Goal: Task Accomplishment & Management: Manage account settings

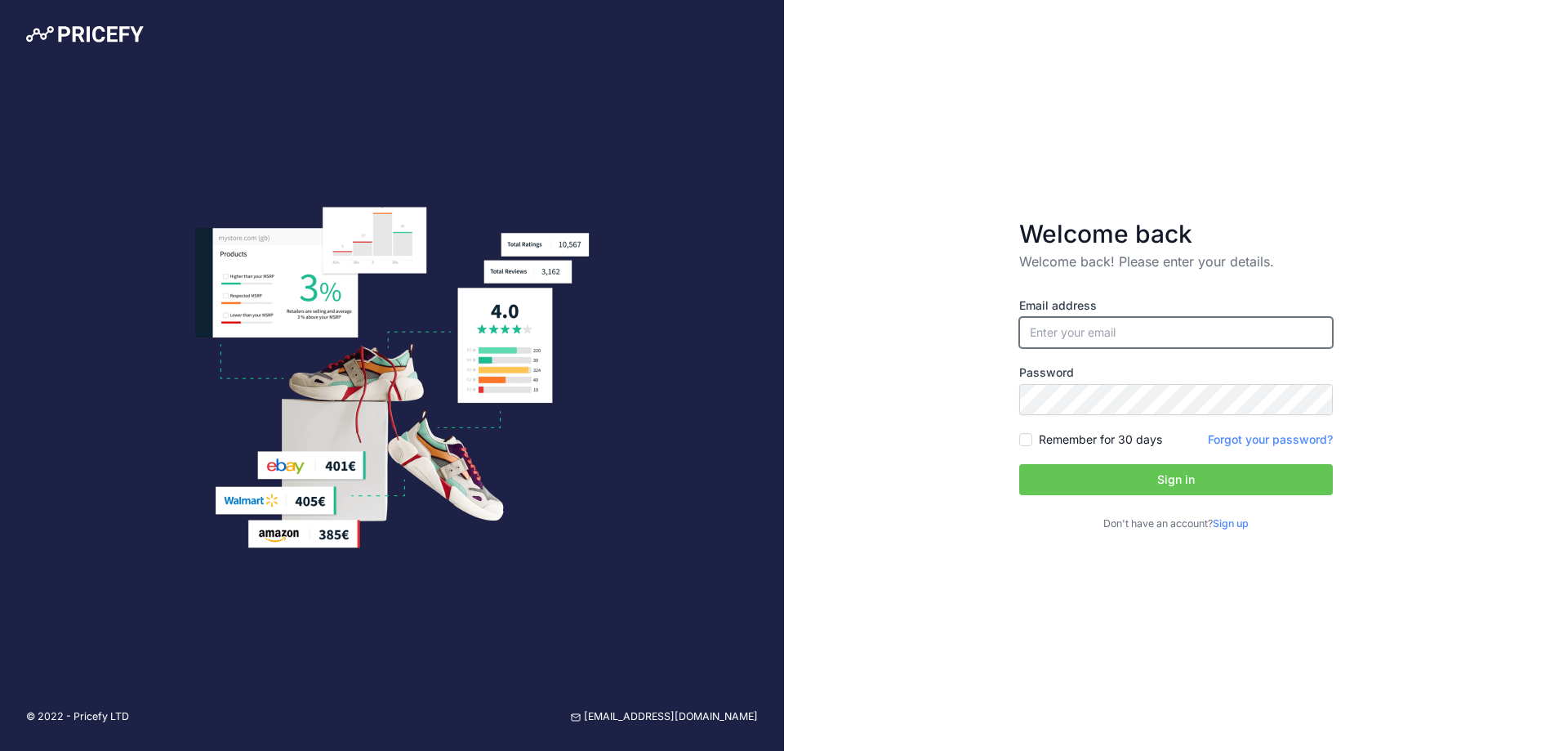
type input "[EMAIL_ADDRESS][DOMAIN_NAME]"
click at [1024, 436] on input "Remember for 30 days" at bounding box center [1026, 439] width 13 height 13
checkbox input "true"
click at [1069, 478] on button "Sign in" at bounding box center [1176, 479] width 313 height 31
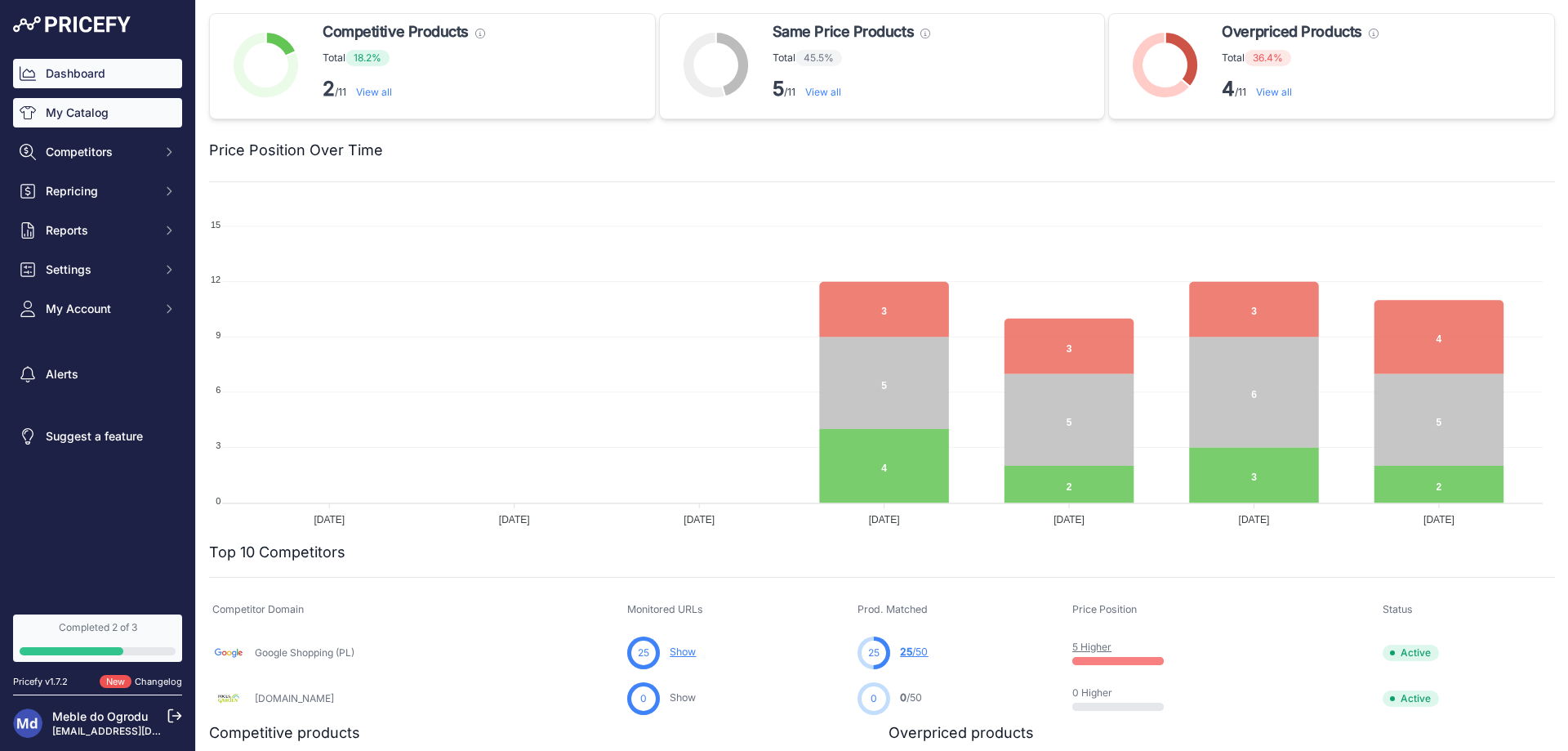
click at [80, 107] on link "My Catalog" at bounding box center [98, 113] width 169 height 30
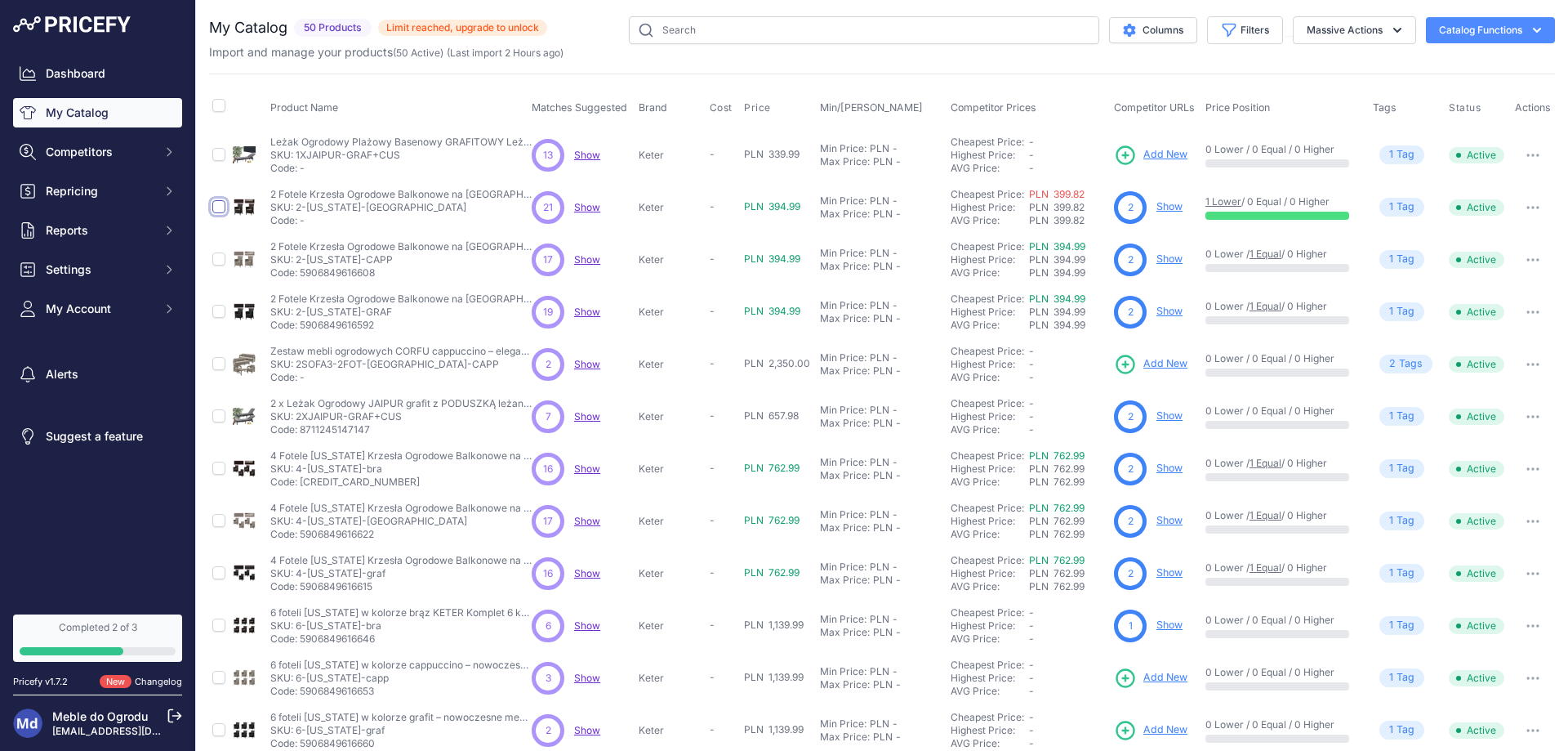
click at [219, 205] on input "checkbox" at bounding box center [219, 207] width 13 height 13
checkbox input "true"
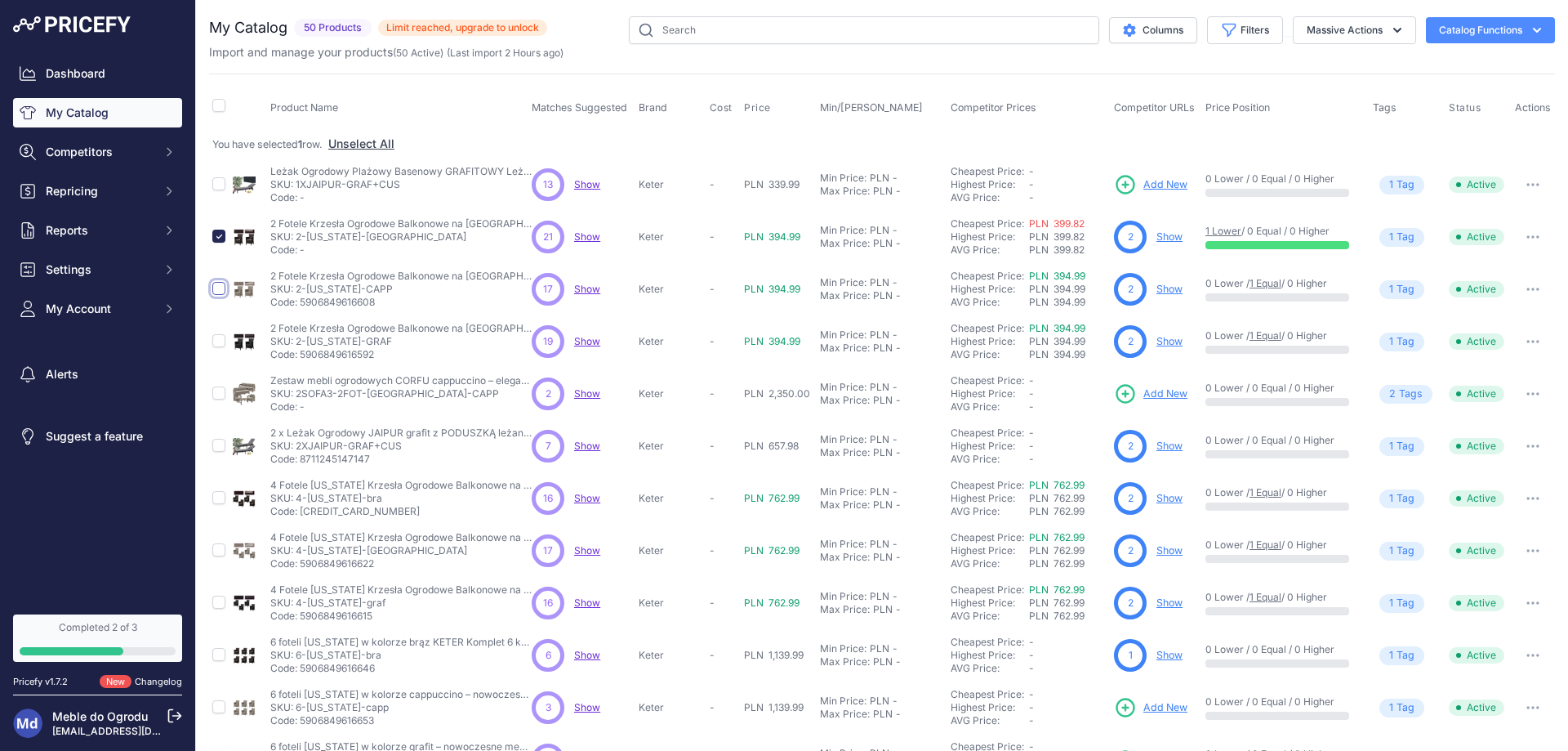
click at [217, 286] on input "checkbox" at bounding box center [219, 288] width 13 height 13
checkbox input "true"
click at [217, 344] on input "checkbox" at bounding box center [219, 341] width 13 height 13
checkbox input "true"
click at [219, 444] on input "checkbox" at bounding box center [219, 446] width 13 height 13
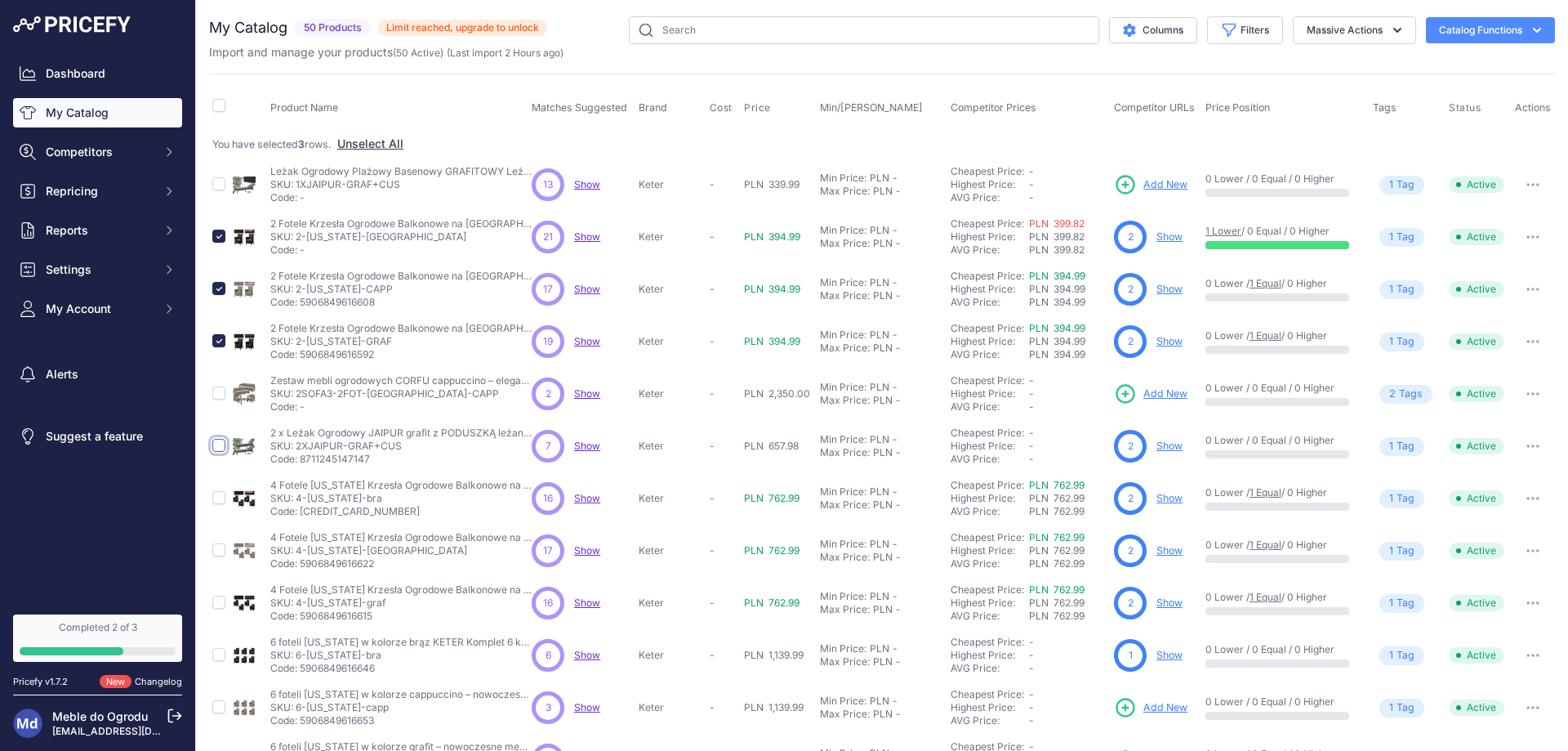
checkbox input "true"
click at [212, 389] on input "checkbox" at bounding box center [219, 393] width 13 height 13
checkbox input "true"
click at [220, 448] on input "checkbox" at bounding box center [219, 446] width 13 height 13
checkbox input "false"
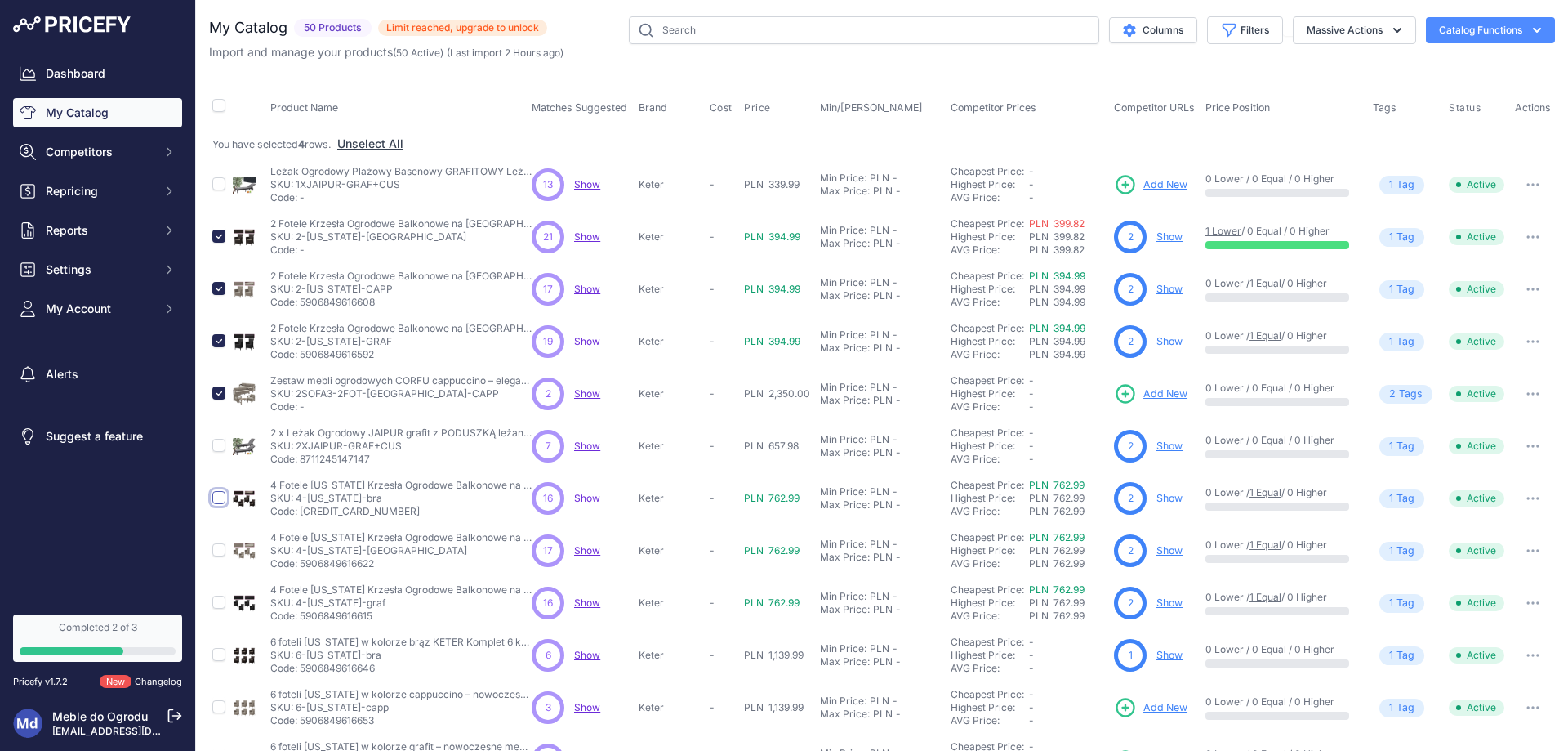
click at [214, 494] on input "checkbox" at bounding box center [219, 498] width 13 height 13
checkbox input "true"
click at [221, 601] on input "checkbox" at bounding box center [219, 602] width 13 height 13
checkbox input "true"
click at [216, 547] on input "checkbox" at bounding box center [219, 550] width 13 height 13
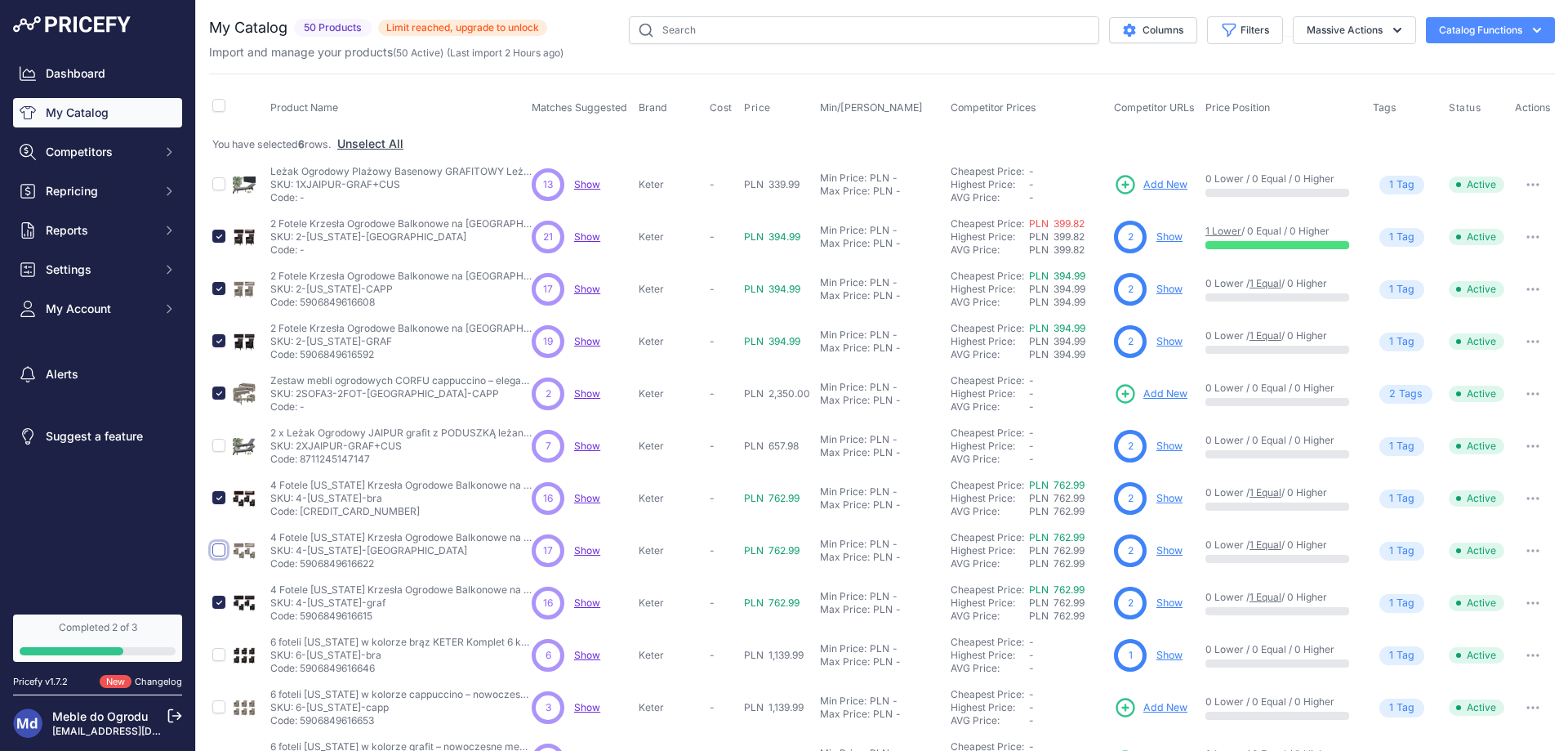
checkbox input "true"
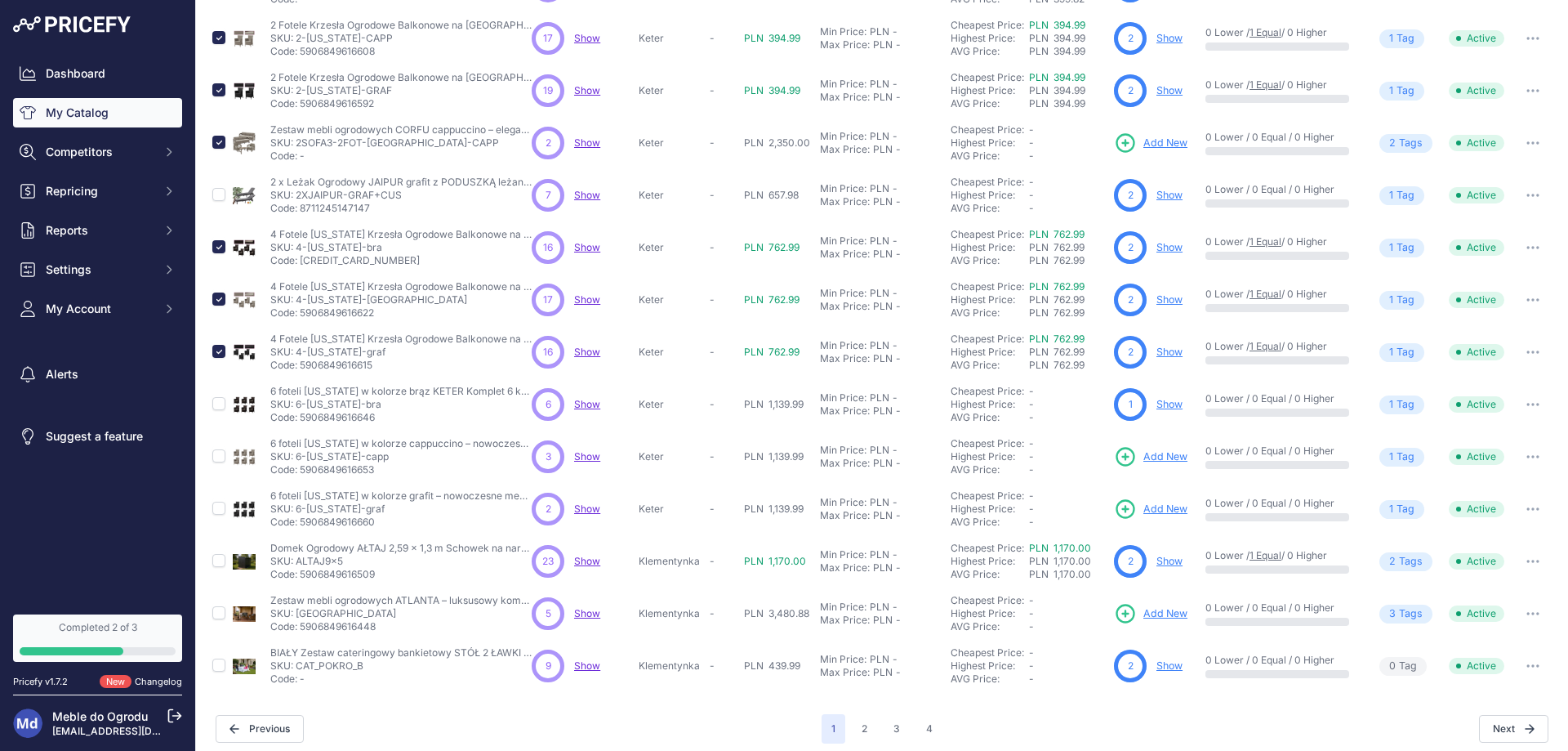
scroll to position [260, 0]
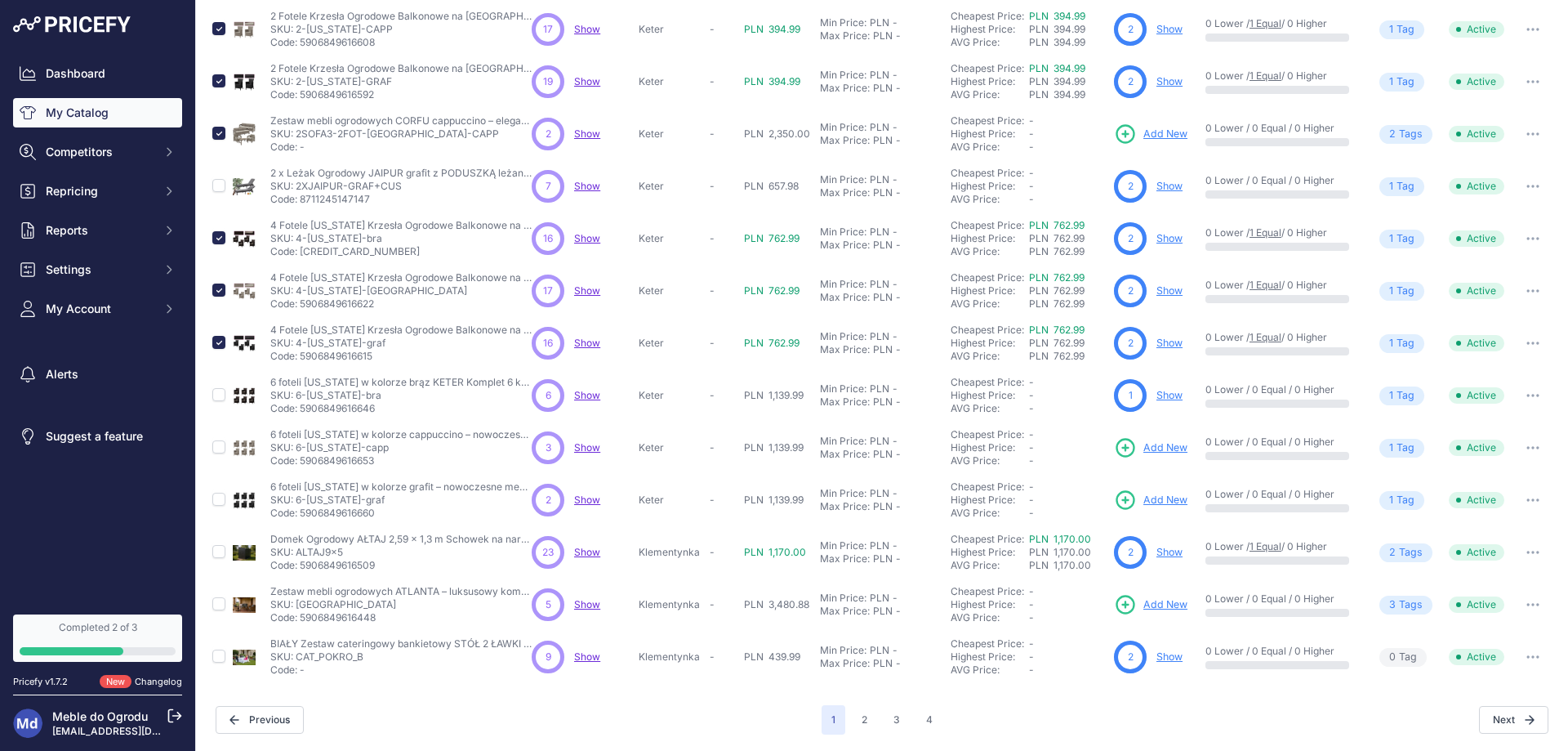
click at [225, 400] on td at bounding box center [219, 396] width 20 height 52
click at [220, 397] on input "checkbox" at bounding box center [219, 395] width 13 height 13
checkbox input "true"
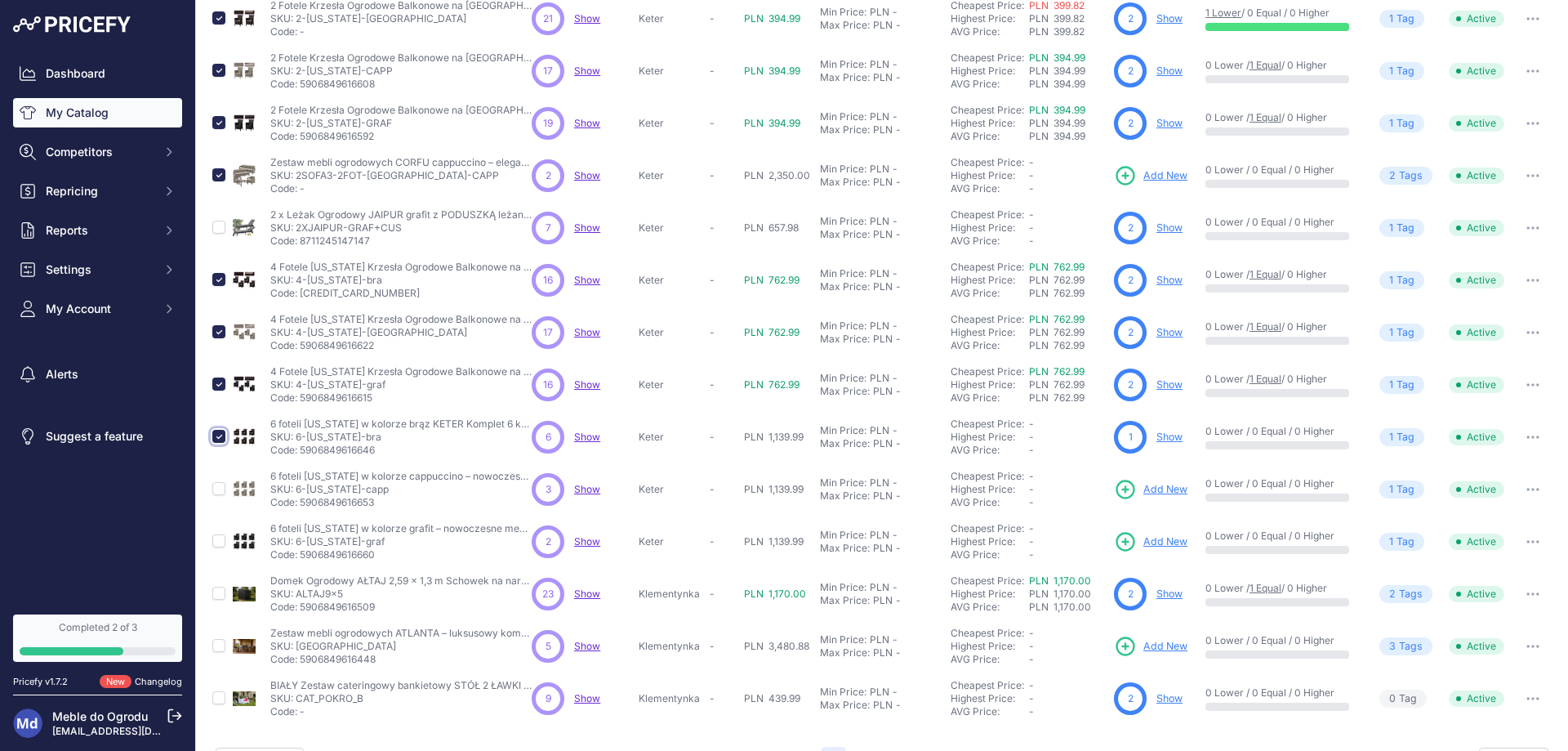
scroll to position [302, 0]
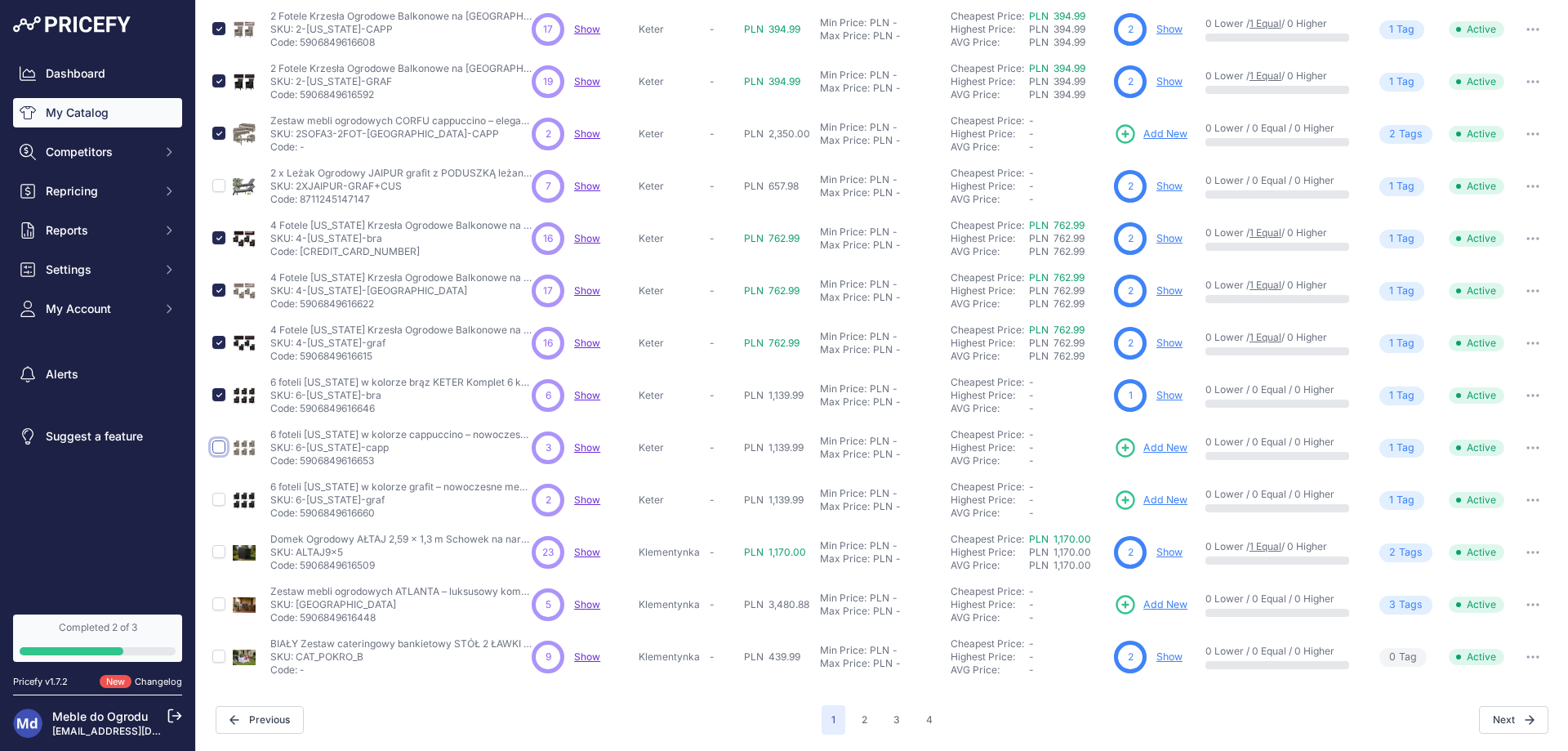
click at [219, 449] on input "checkbox" at bounding box center [219, 447] width 13 height 13
checkbox input "true"
click at [218, 501] on input "checkbox" at bounding box center [219, 500] width 13 height 13
checkbox input "true"
click at [222, 551] on input "checkbox" at bounding box center [219, 552] width 13 height 13
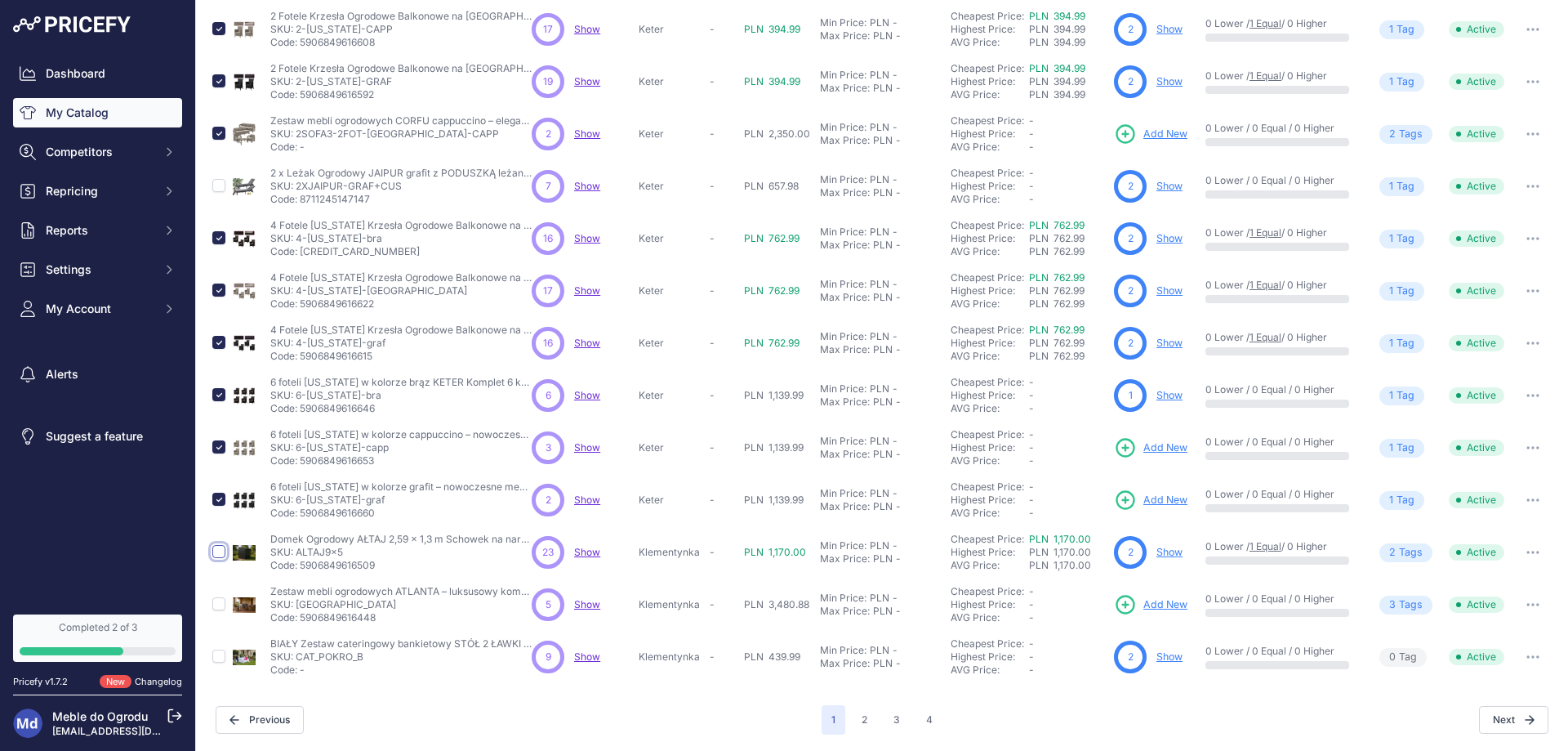
checkbox input "true"
click at [219, 600] on input "checkbox" at bounding box center [219, 604] width 13 height 13
checkbox input "true"
click at [220, 658] on input "checkbox" at bounding box center [219, 656] width 13 height 13
checkbox input "true"
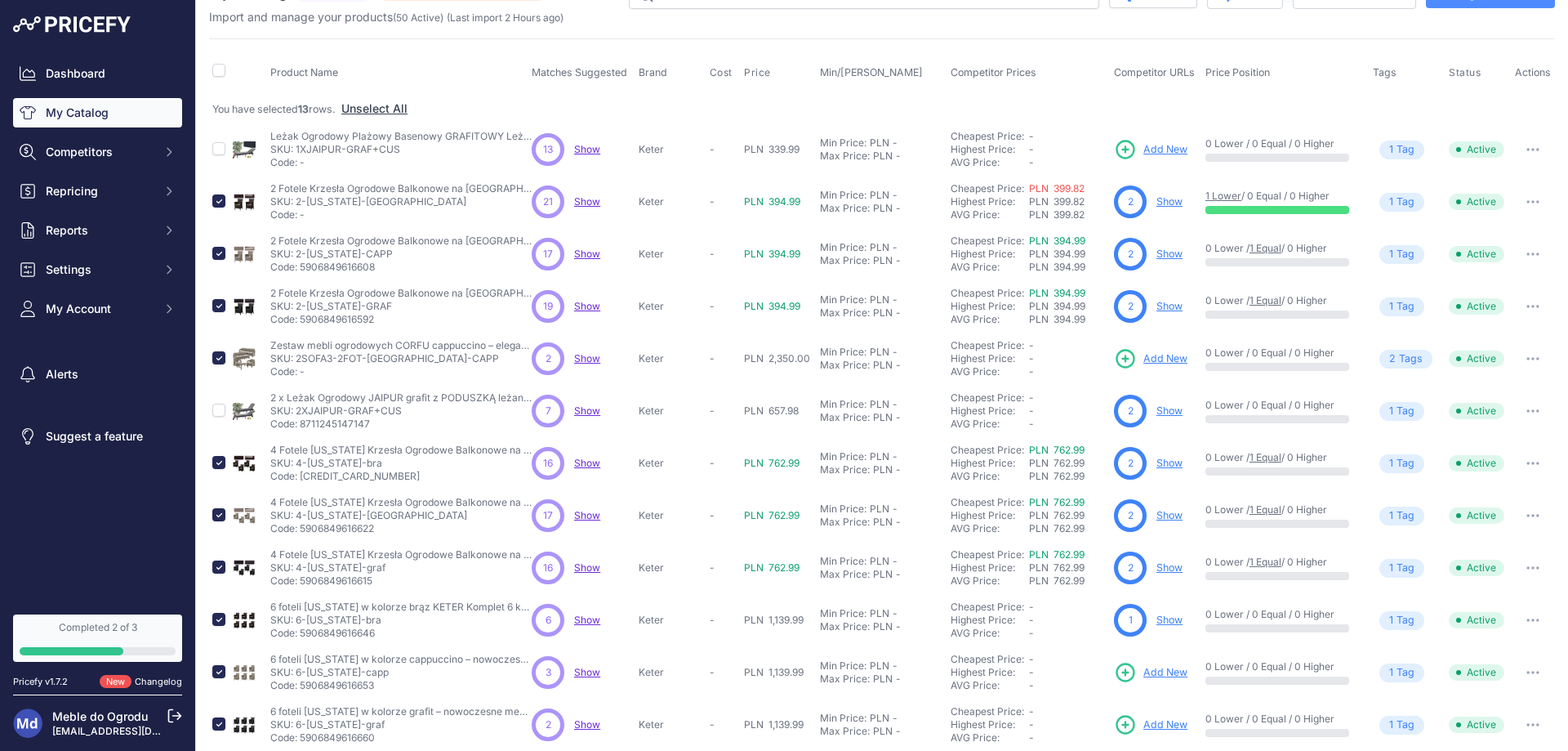
scroll to position [0, 0]
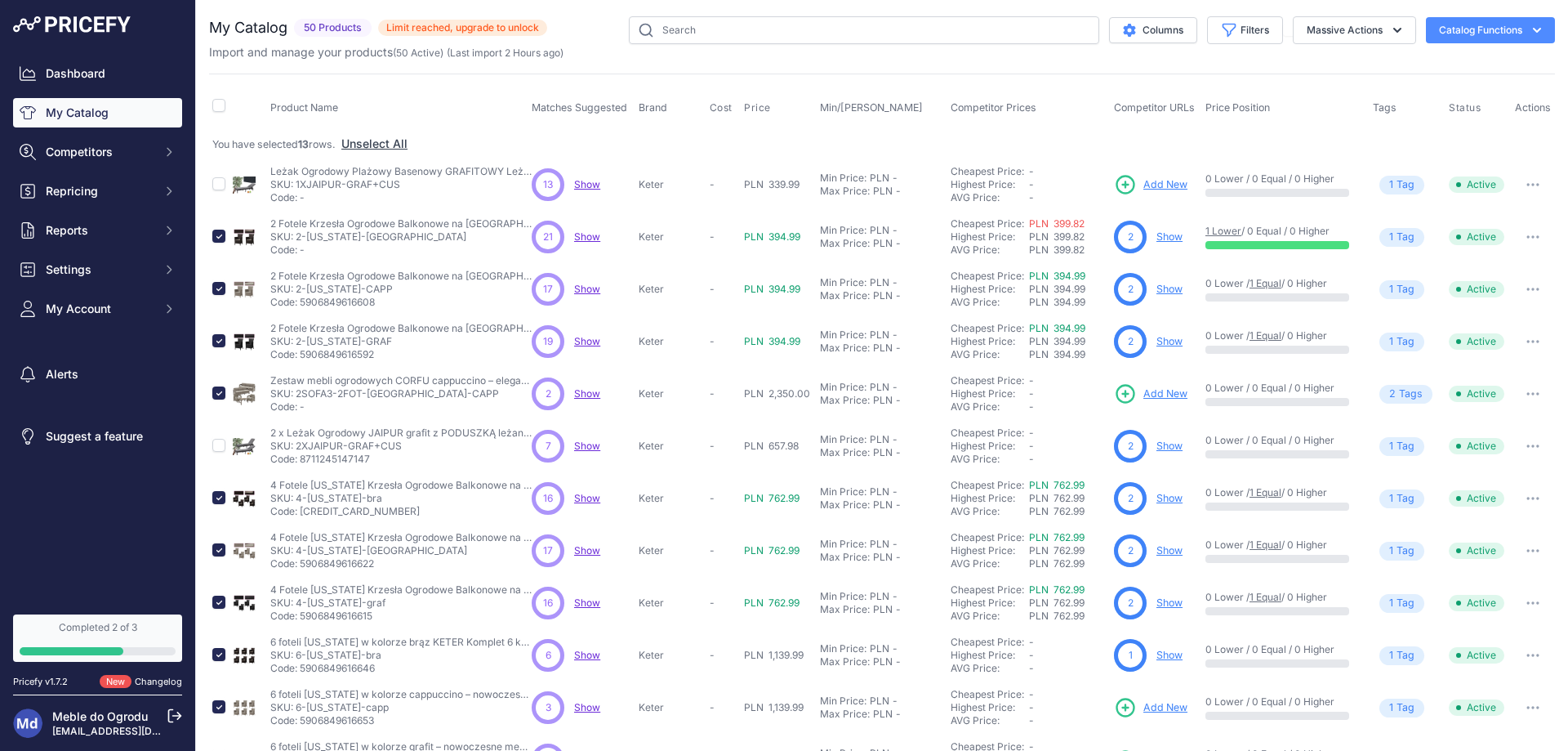
click at [1499, 30] on button "Catalog Functions" at bounding box center [1490, 30] width 129 height 26
click at [1389, 34] on icon "button" at bounding box center [1398, 31] width 17 height 17
click at [1314, 129] on span "Delete" at bounding box center [1315, 127] width 34 height 14
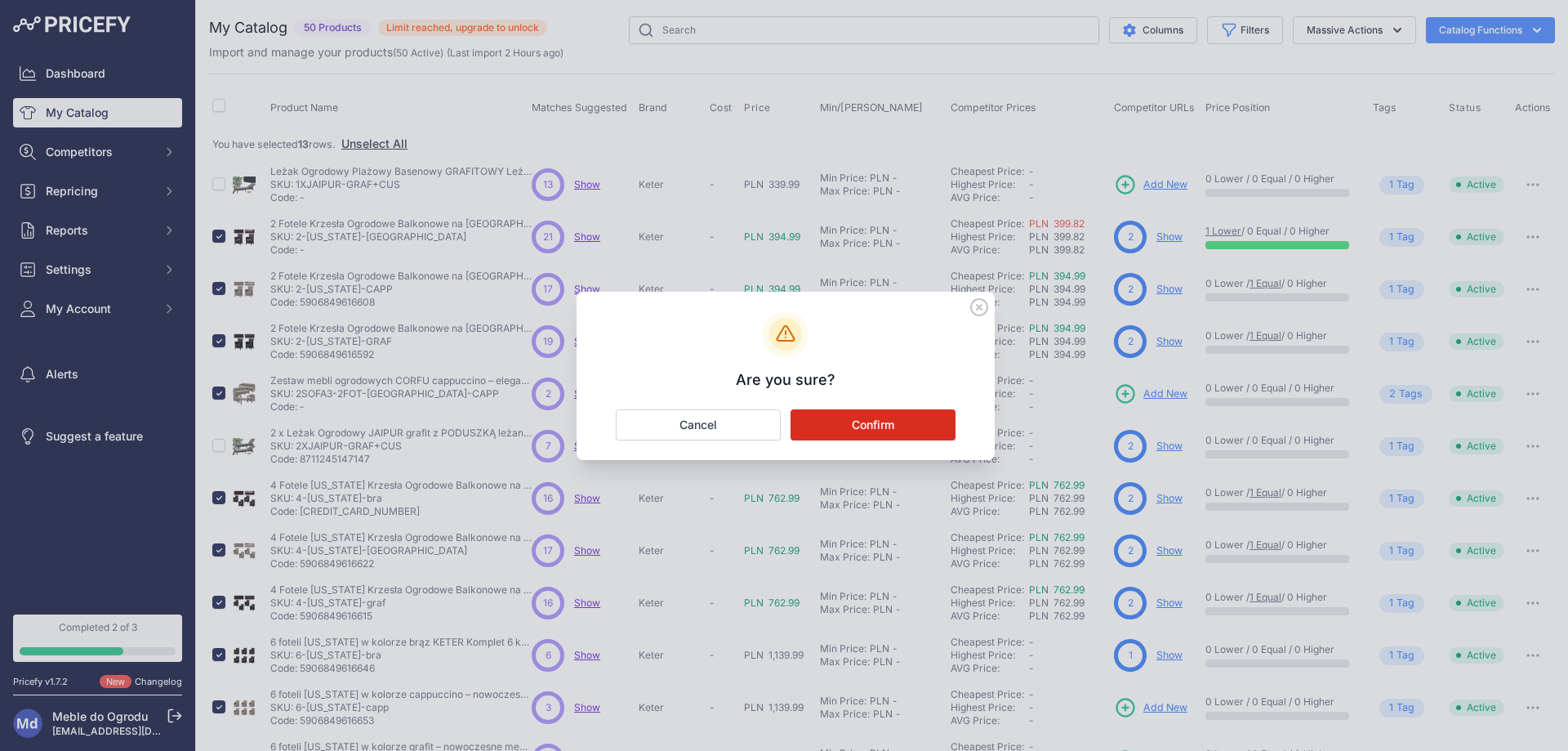
click at [855, 417] on button "Confirm" at bounding box center [872, 424] width 165 height 31
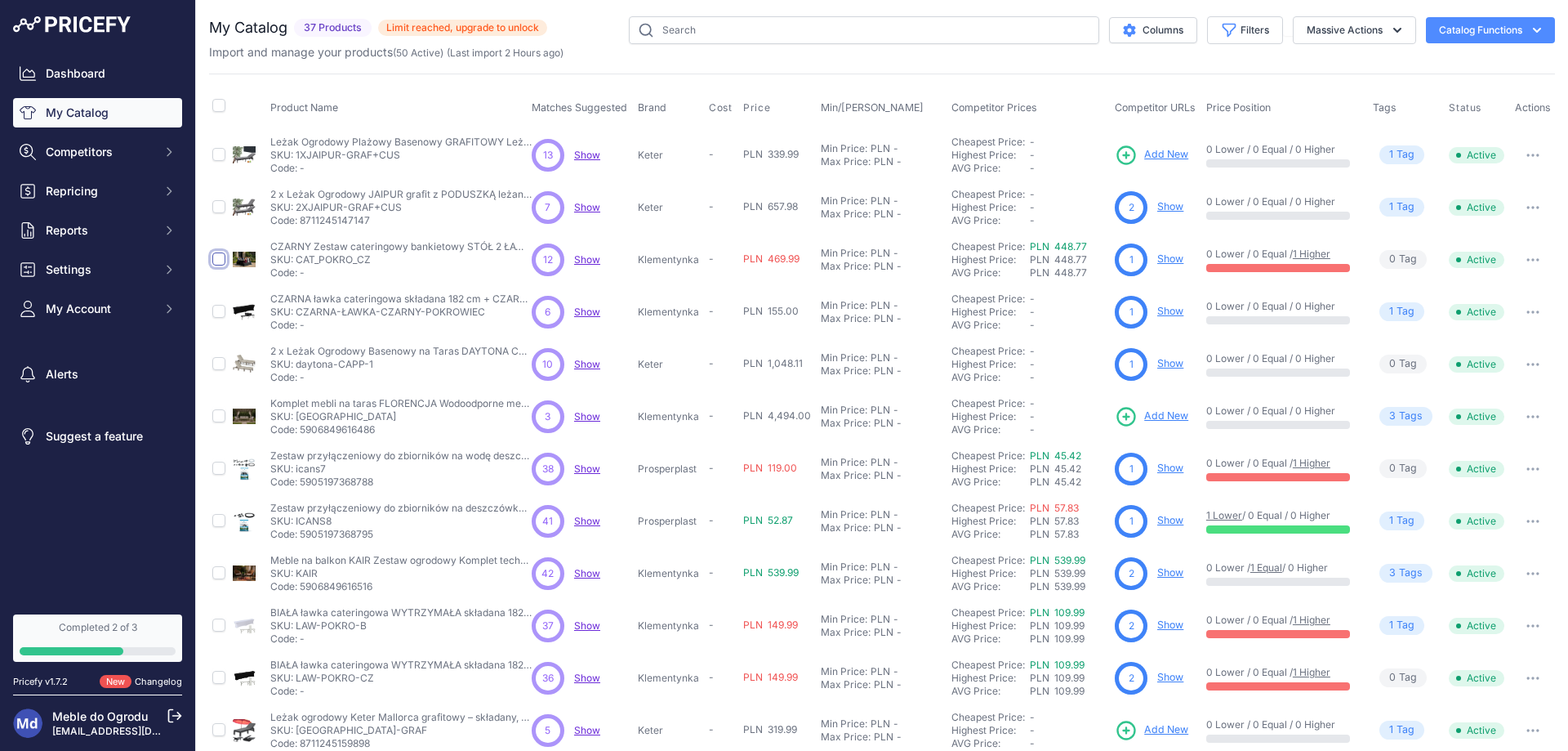
click at [213, 259] on input "checkbox" at bounding box center [219, 259] width 13 height 13
checkbox input "true"
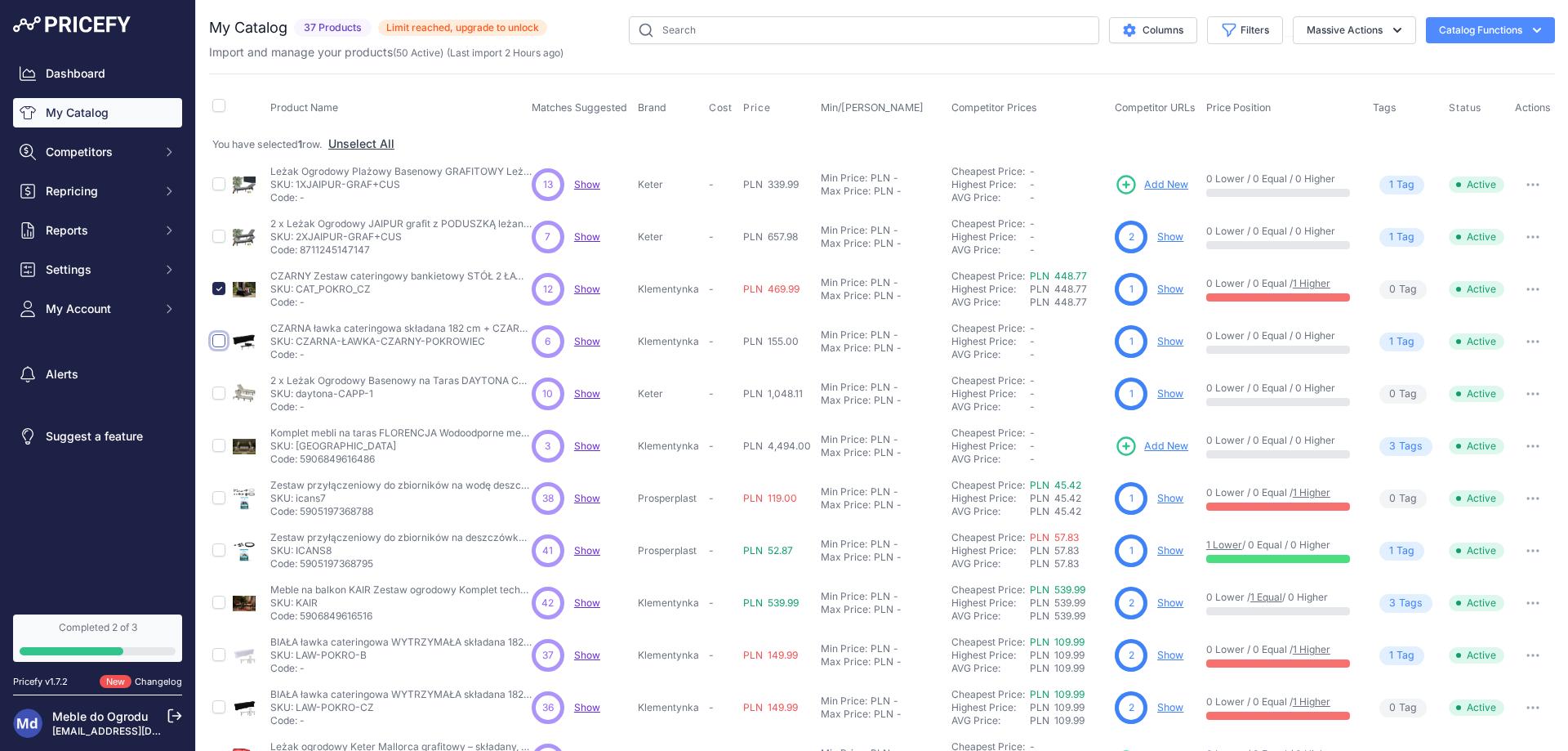
click at [219, 340] on input "checkbox" at bounding box center [219, 341] width 13 height 13
checkbox input "true"
click at [216, 446] on input "checkbox" at bounding box center [219, 446] width 13 height 13
checkbox input "true"
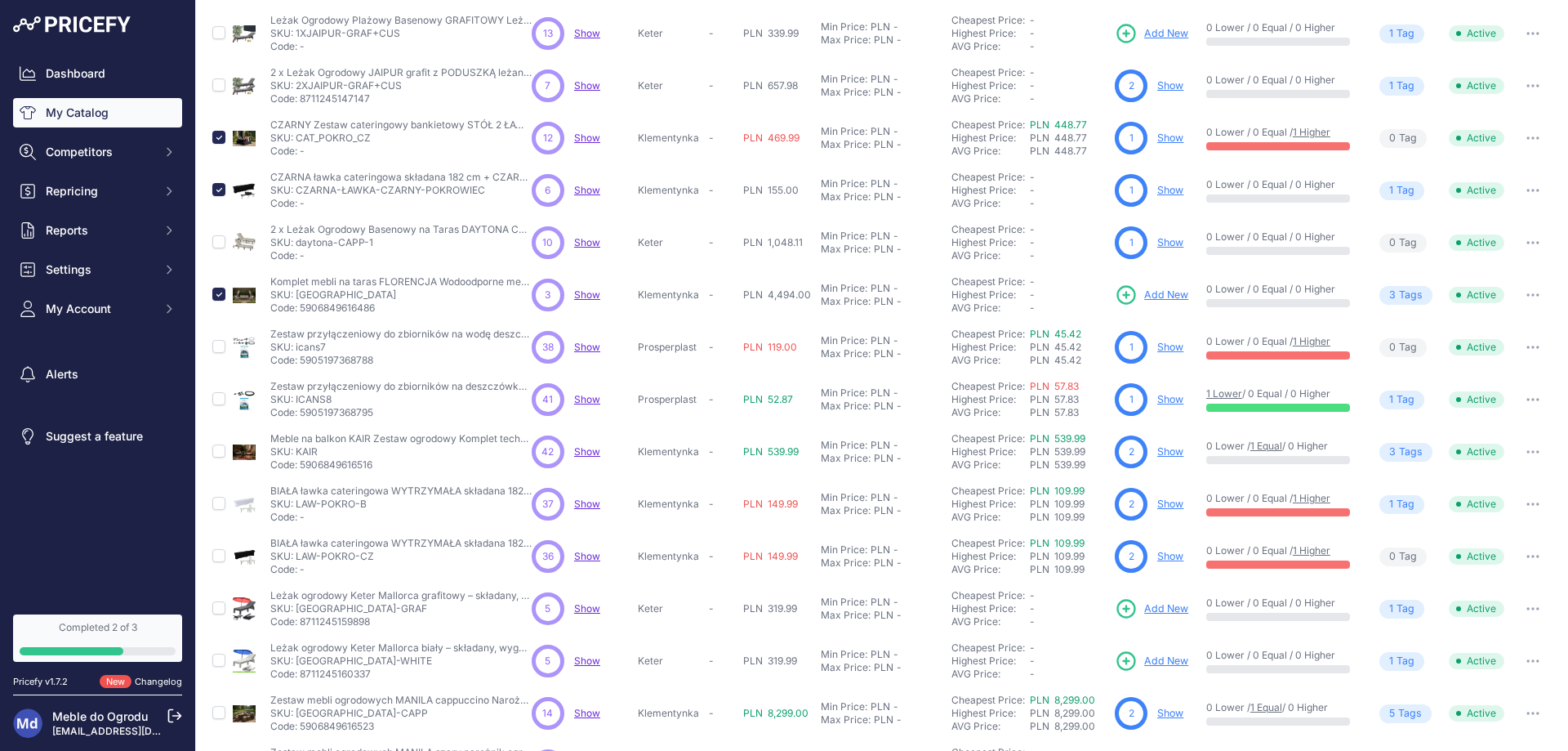
scroll to position [245, 0]
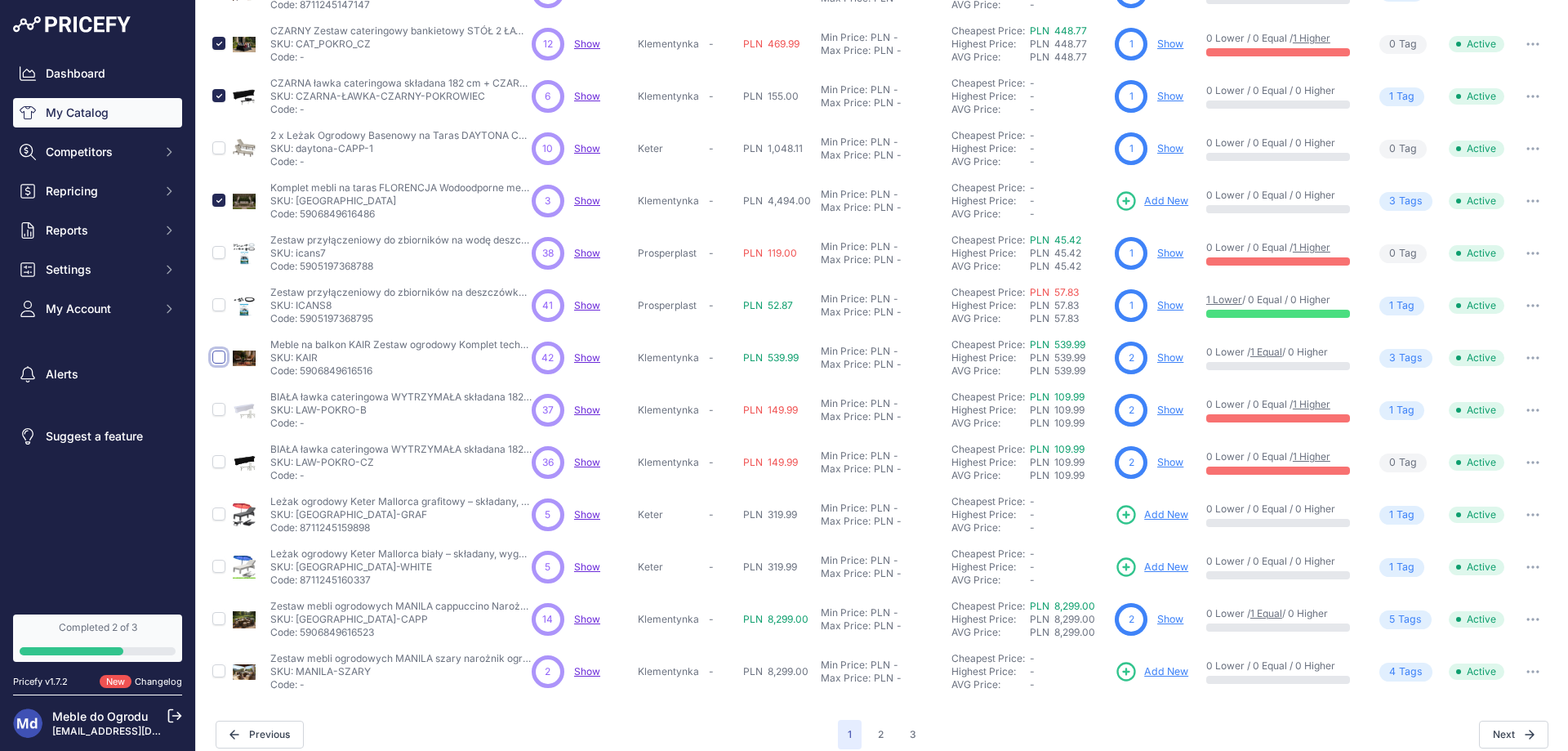
click at [219, 356] on input "checkbox" at bounding box center [219, 357] width 13 height 13
checkbox input "true"
click at [218, 413] on input "checkbox" at bounding box center [219, 409] width 13 height 13
checkbox input "true"
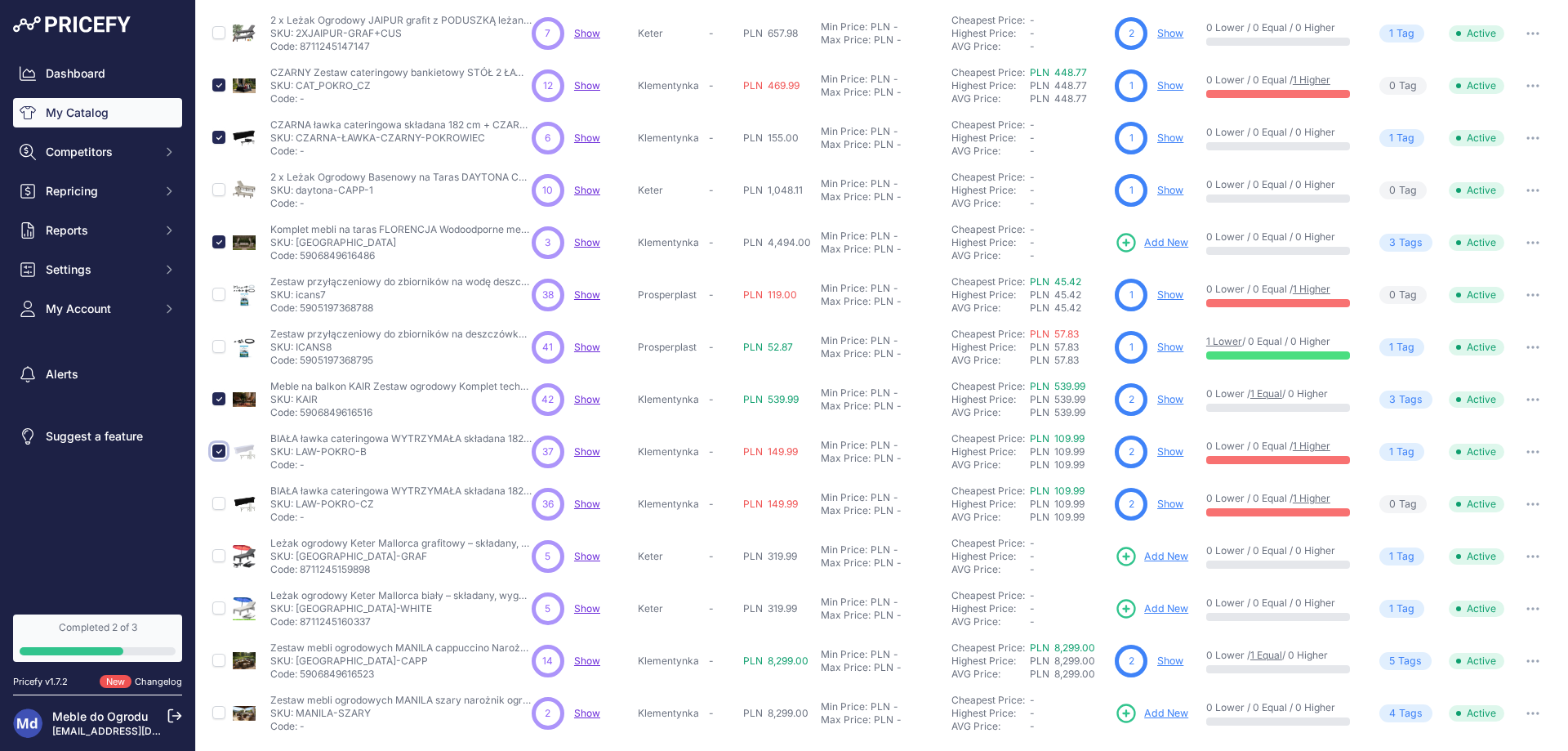
scroll to position [287, 0]
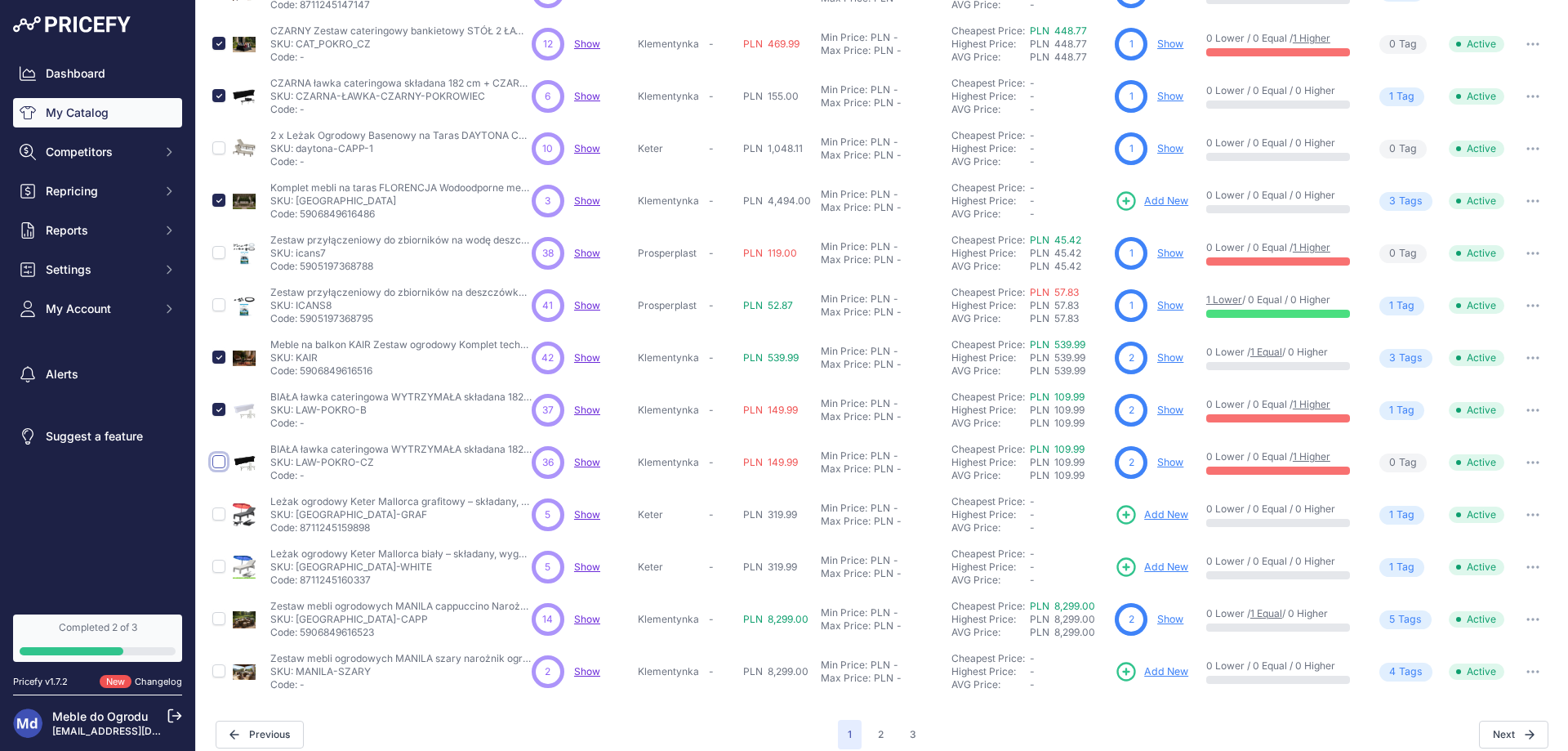
click at [217, 461] on input "checkbox" at bounding box center [219, 462] width 13 height 13
checkbox input "true"
click at [219, 618] on input "checkbox" at bounding box center [219, 619] width 13 height 13
checkbox input "true"
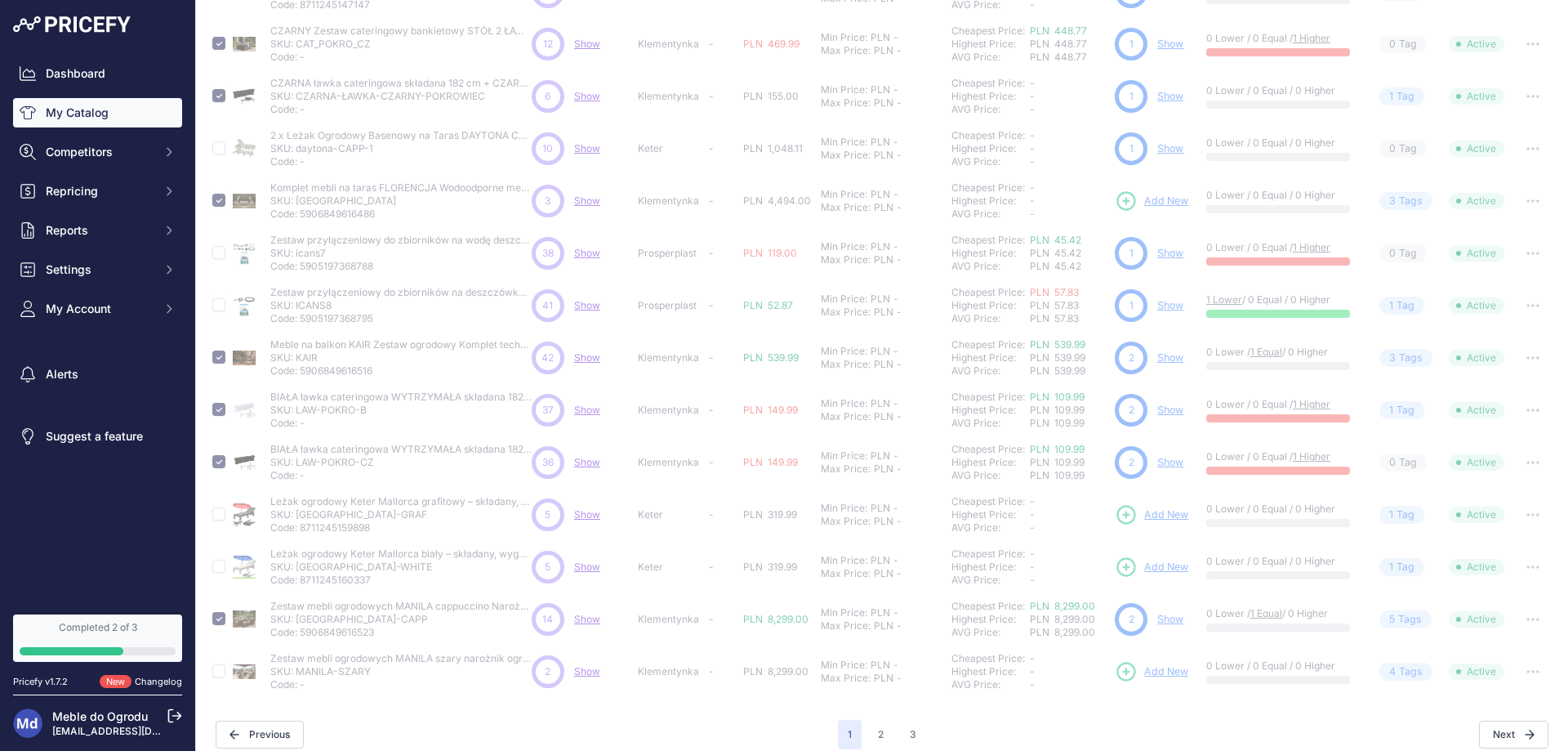
scroll to position [302, 0]
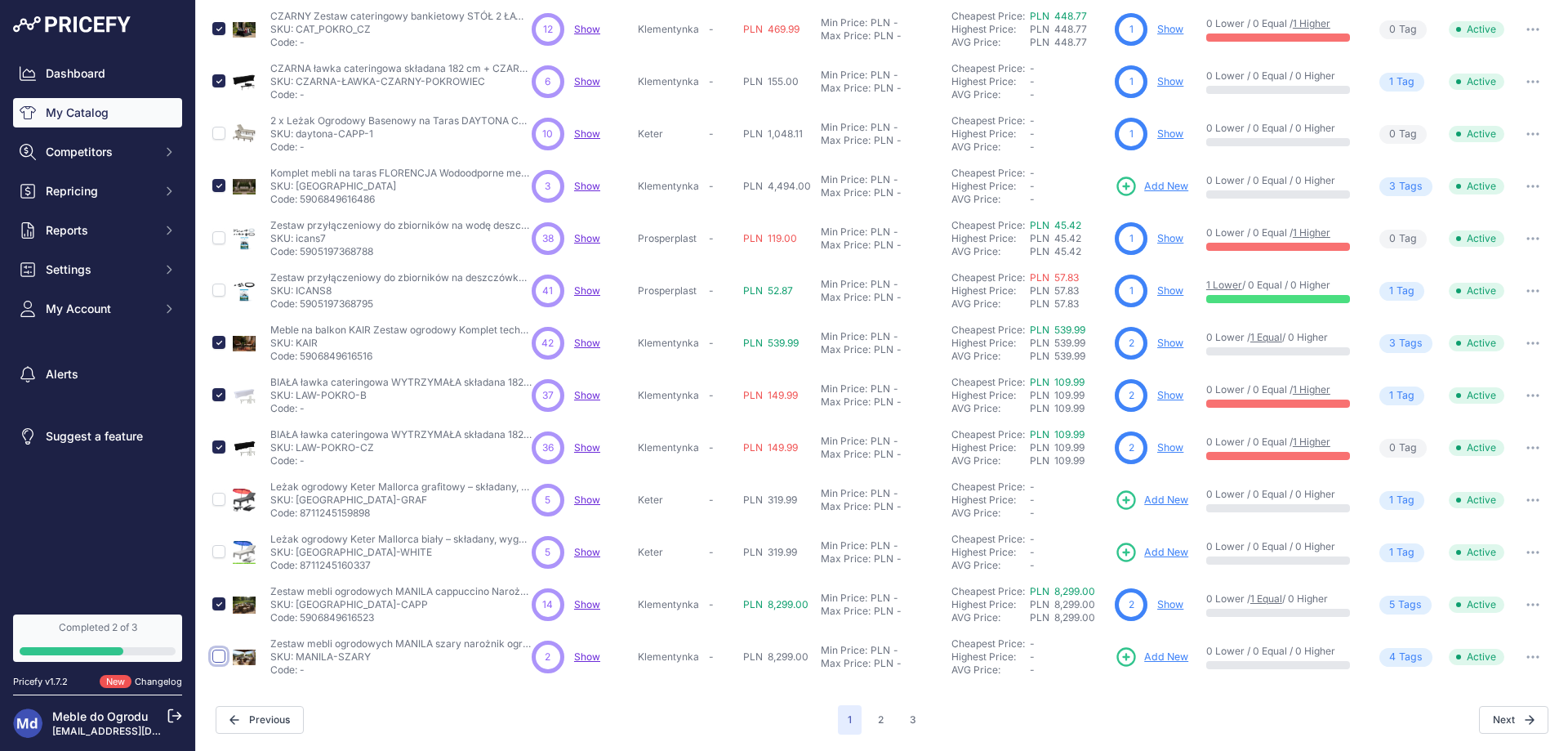
click at [219, 658] on input "checkbox" at bounding box center [219, 656] width 13 height 13
checkbox input "true"
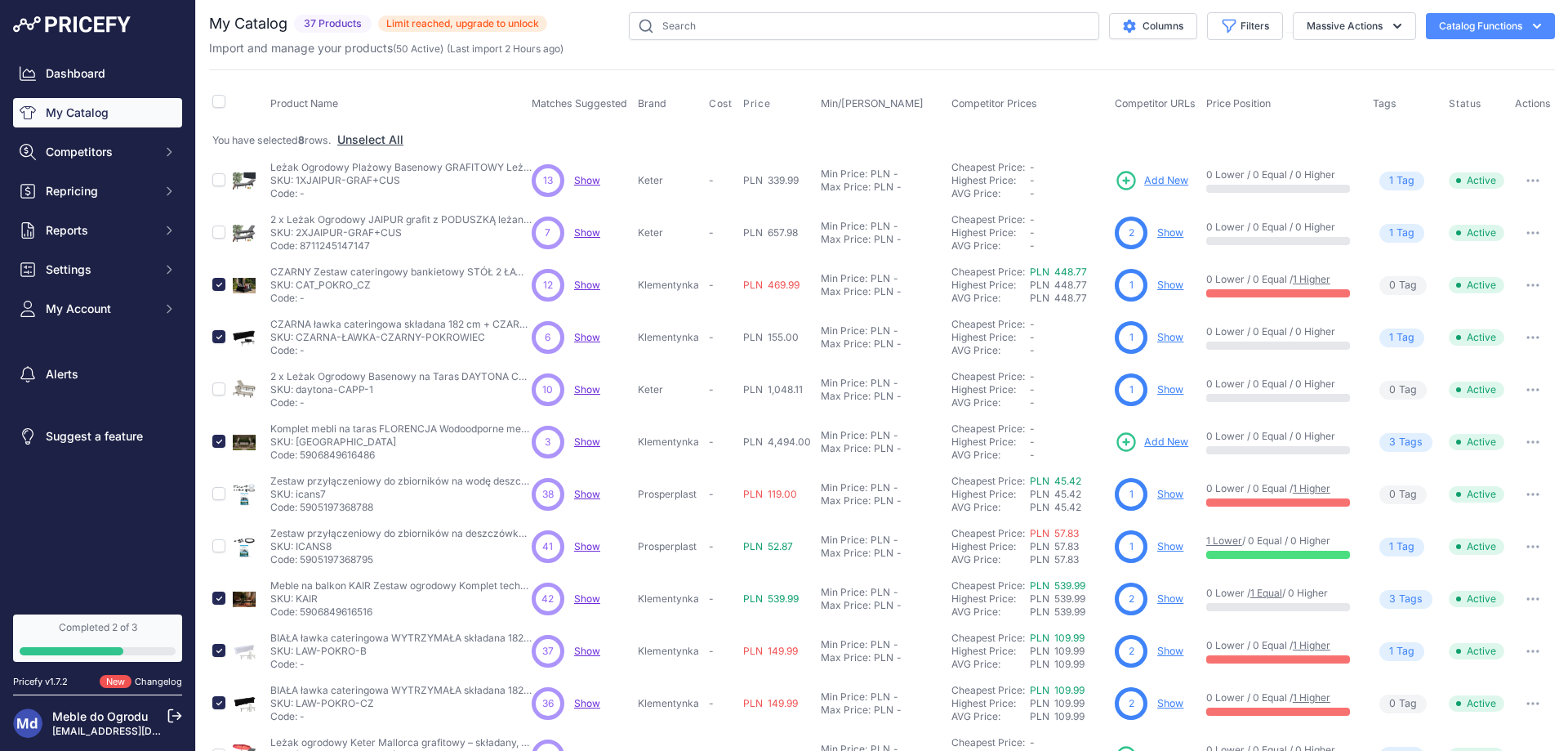
scroll to position [0, 0]
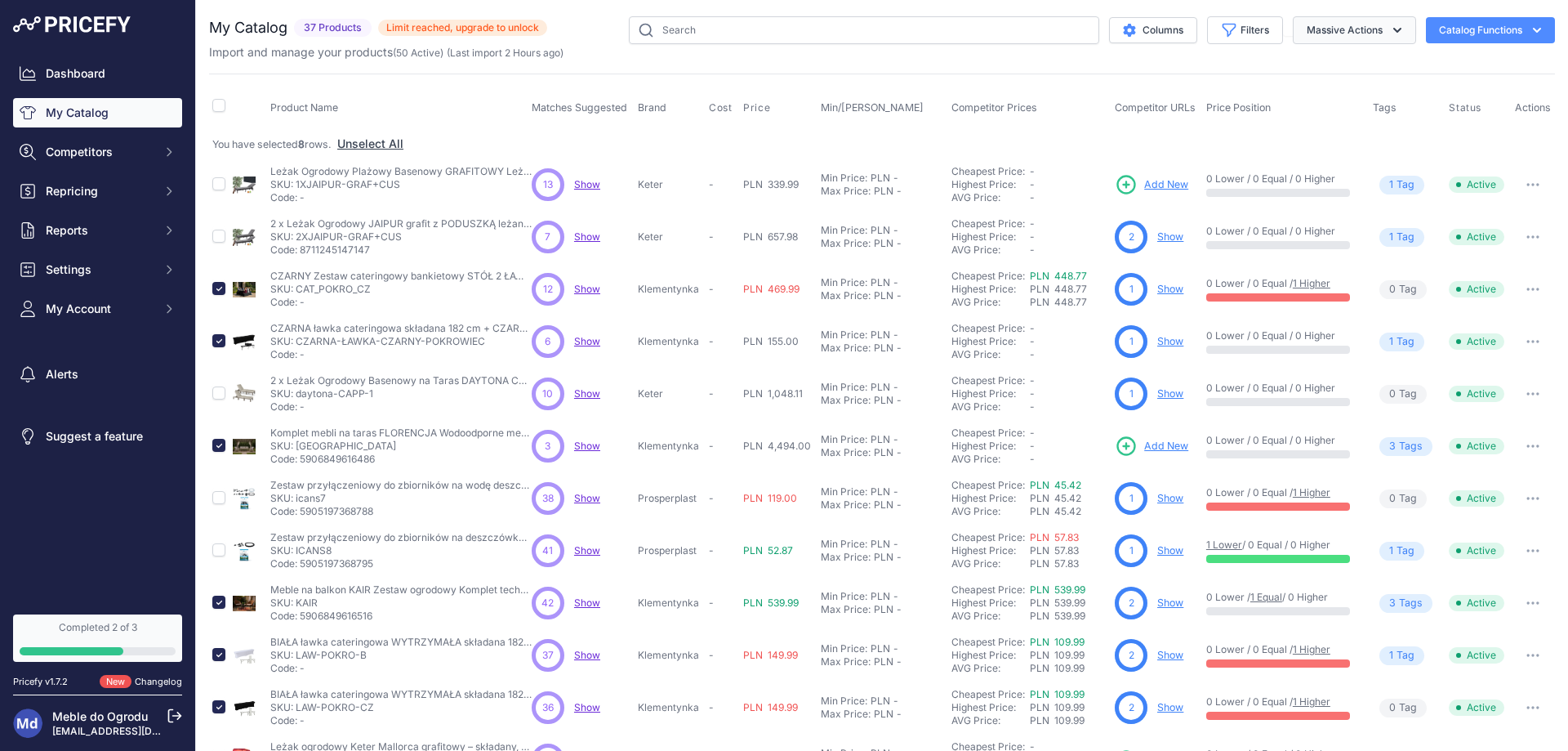
click at [1369, 34] on button "Massive Actions" at bounding box center [1354, 31] width 124 height 28
click at [1298, 131] on span "Delete" at bounding box center [1315, 127] width 34 height 14
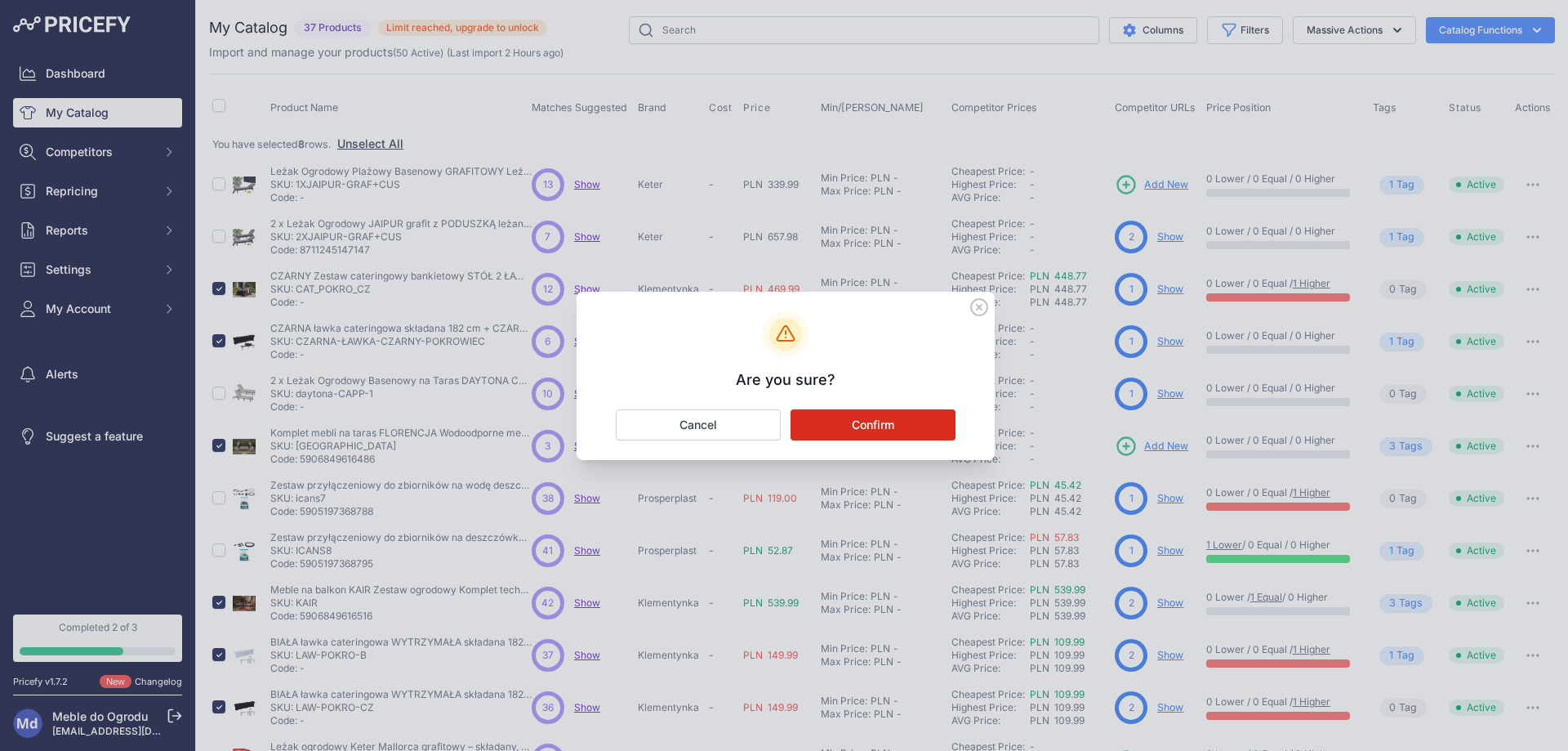
click at [853, 422] on button "Confirm" at bounding box center [872, 424] width 165 height 31
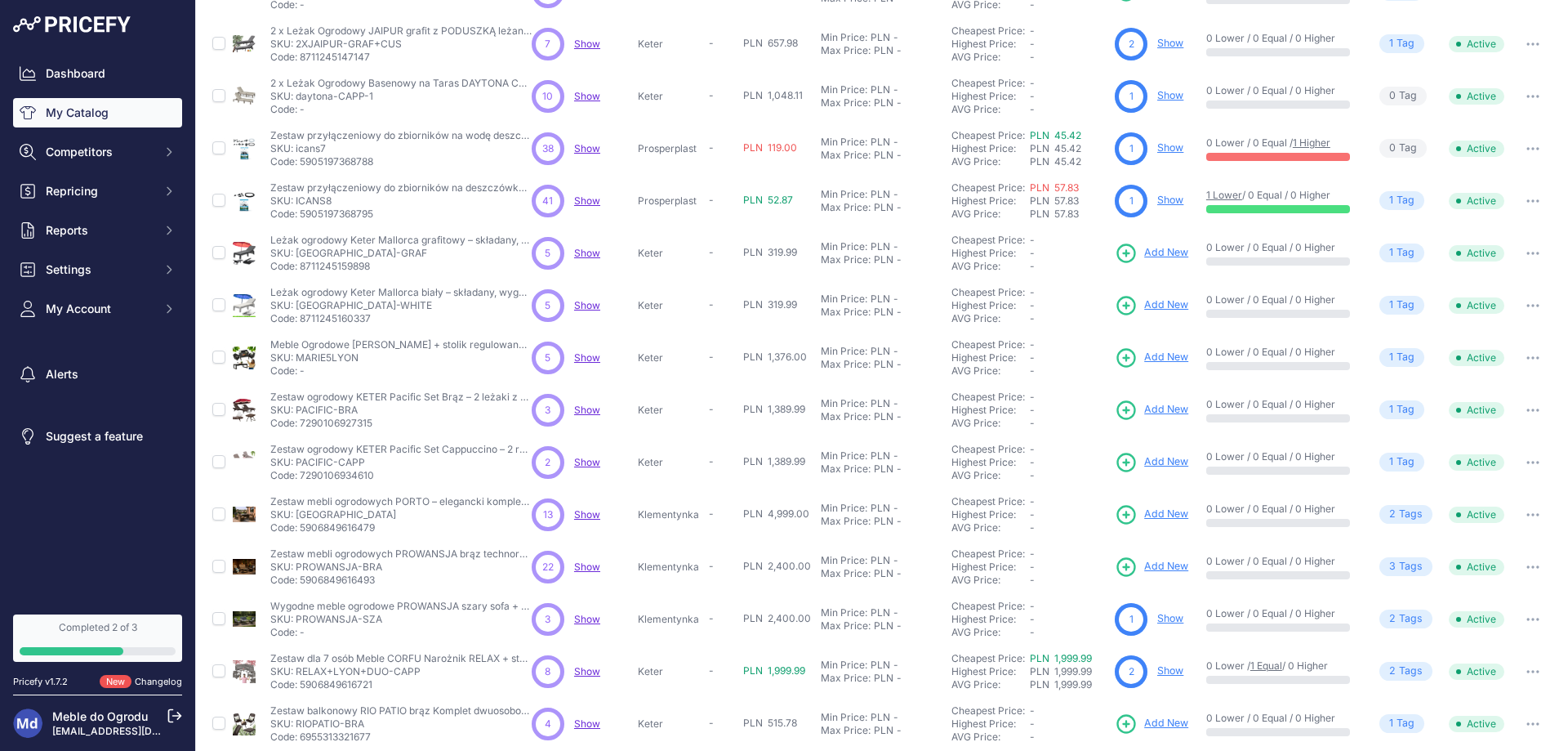
scroll to position [231, 0]
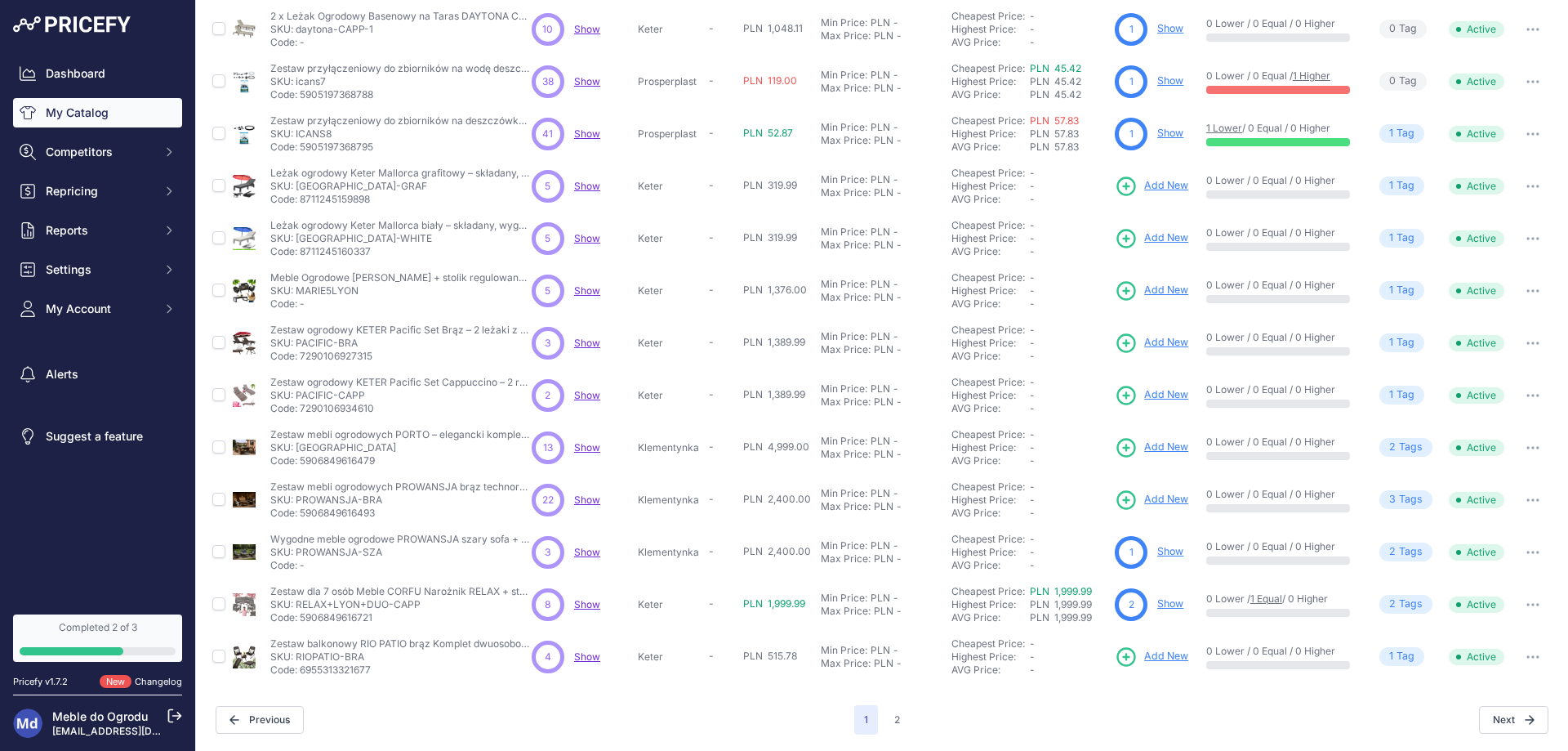
click at [210, 449] on td at bounding box center [219, 448] width 20 height 52
click at [219, 440] on input "checkbox" at bounding box center [219, 447] width 13 height 13
checkbox input "true"
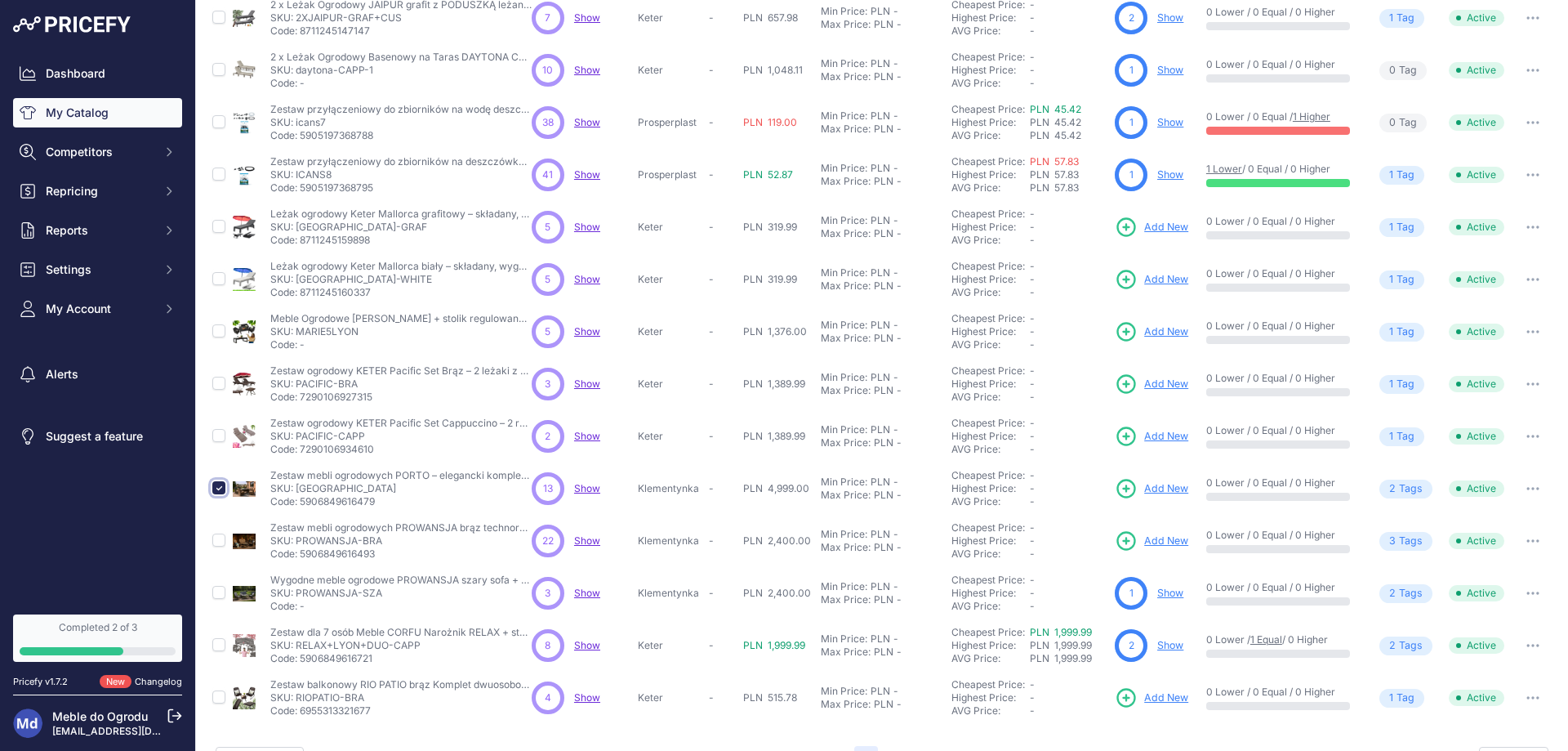
scroll to position [272, 0]
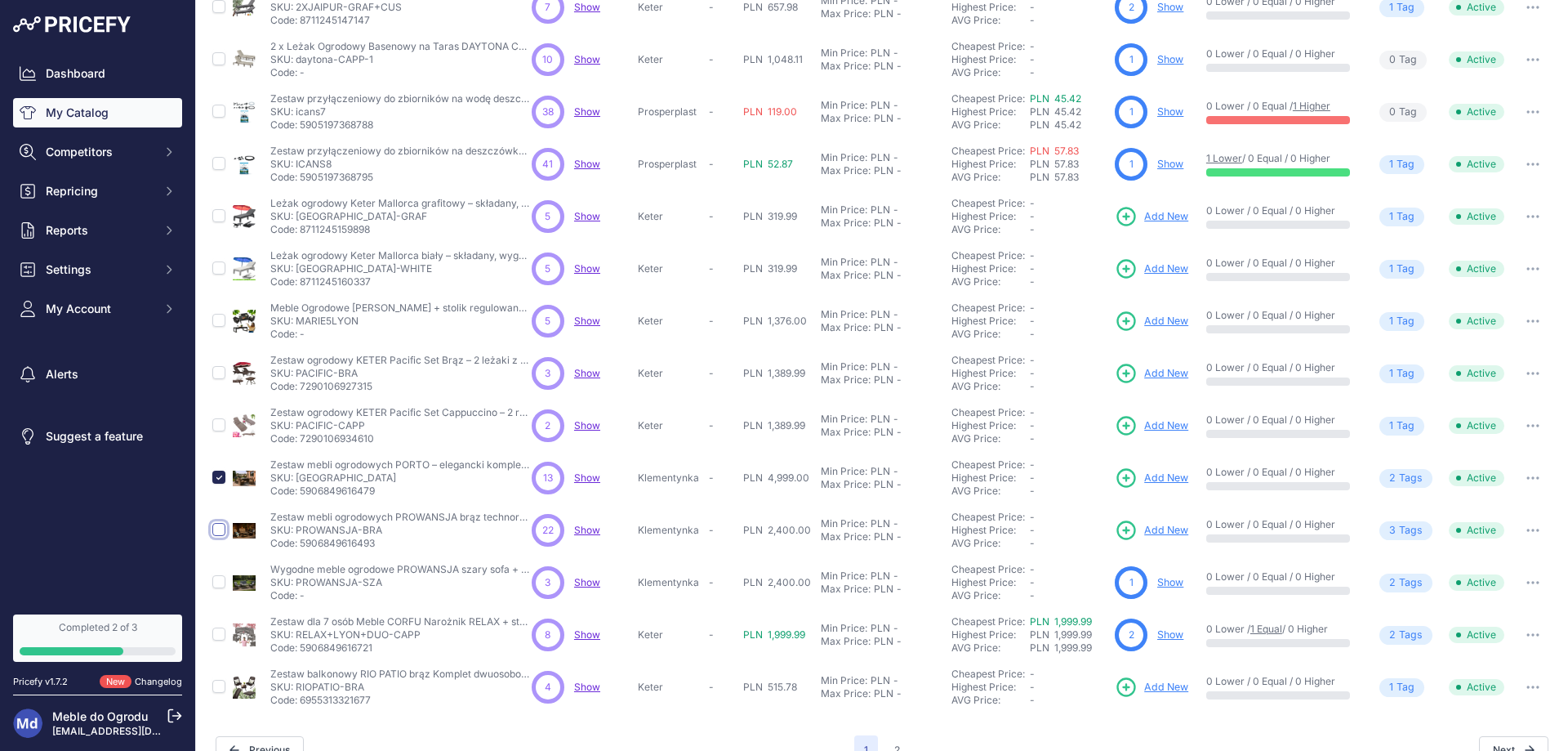
click at [217, 532] on input "checkbox" at bounding box center [219, 530] width 13 height 13
checkbox input "true"
click at [219, 584] on input "checkbox" at bounding box center [219, 582] width 13 height 13
checkbox input "true"
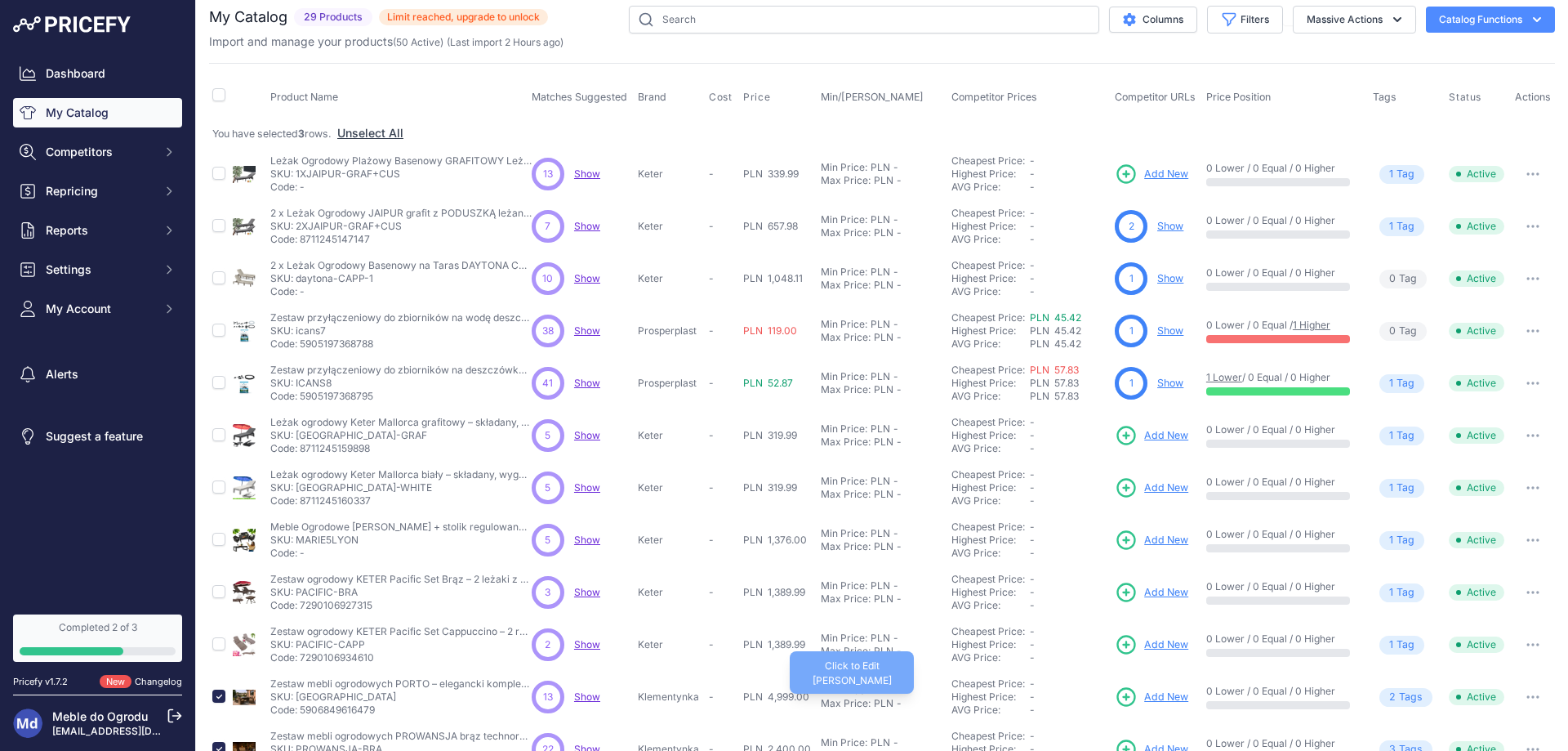
scroll to position [0, 0]
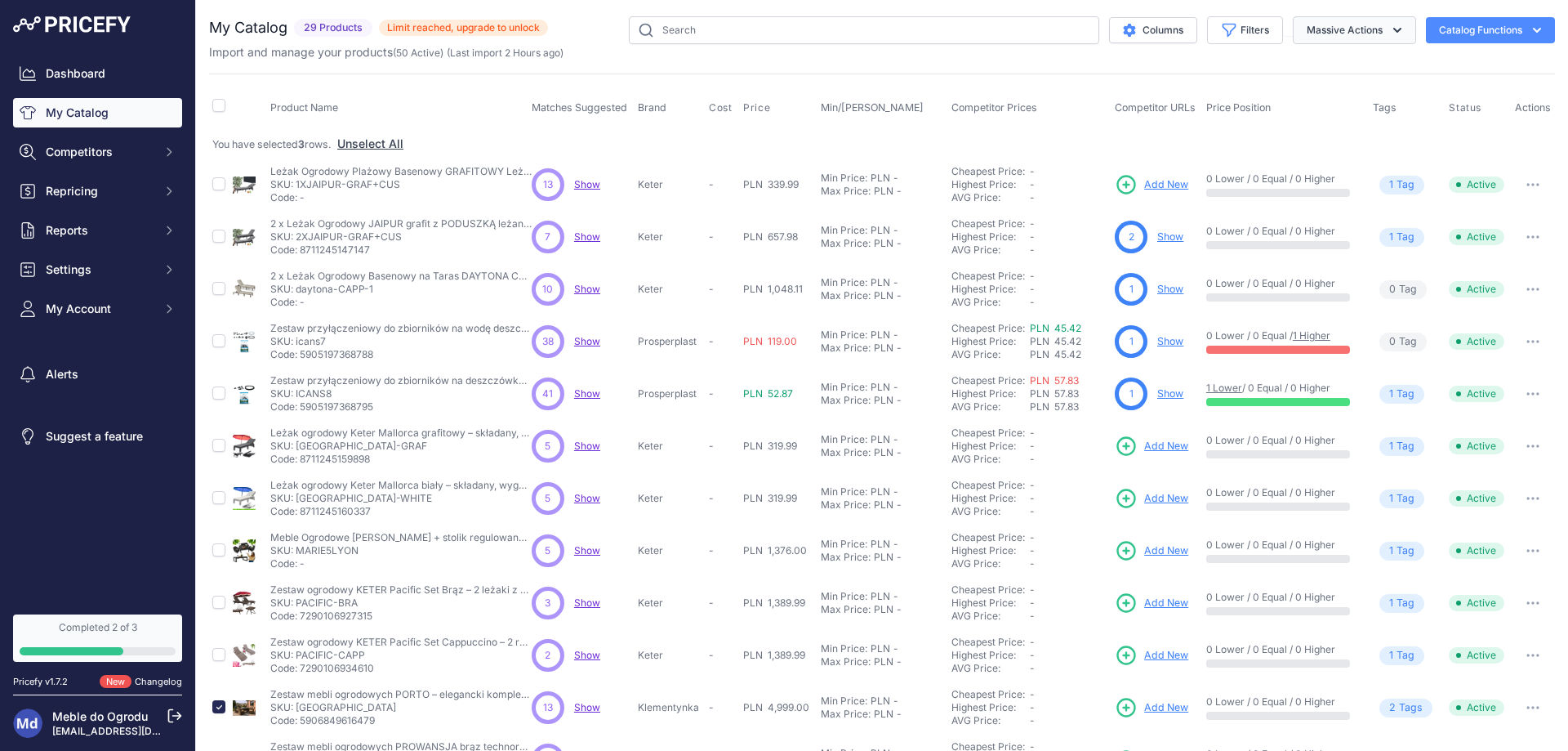
click at [1326, 33] on button "Massive Actions" at bounding box center [1354, 31] width 124 height 28
click at [1307, 130] on span "Delete" at bounding box center [1315, 127] width 34 height 14
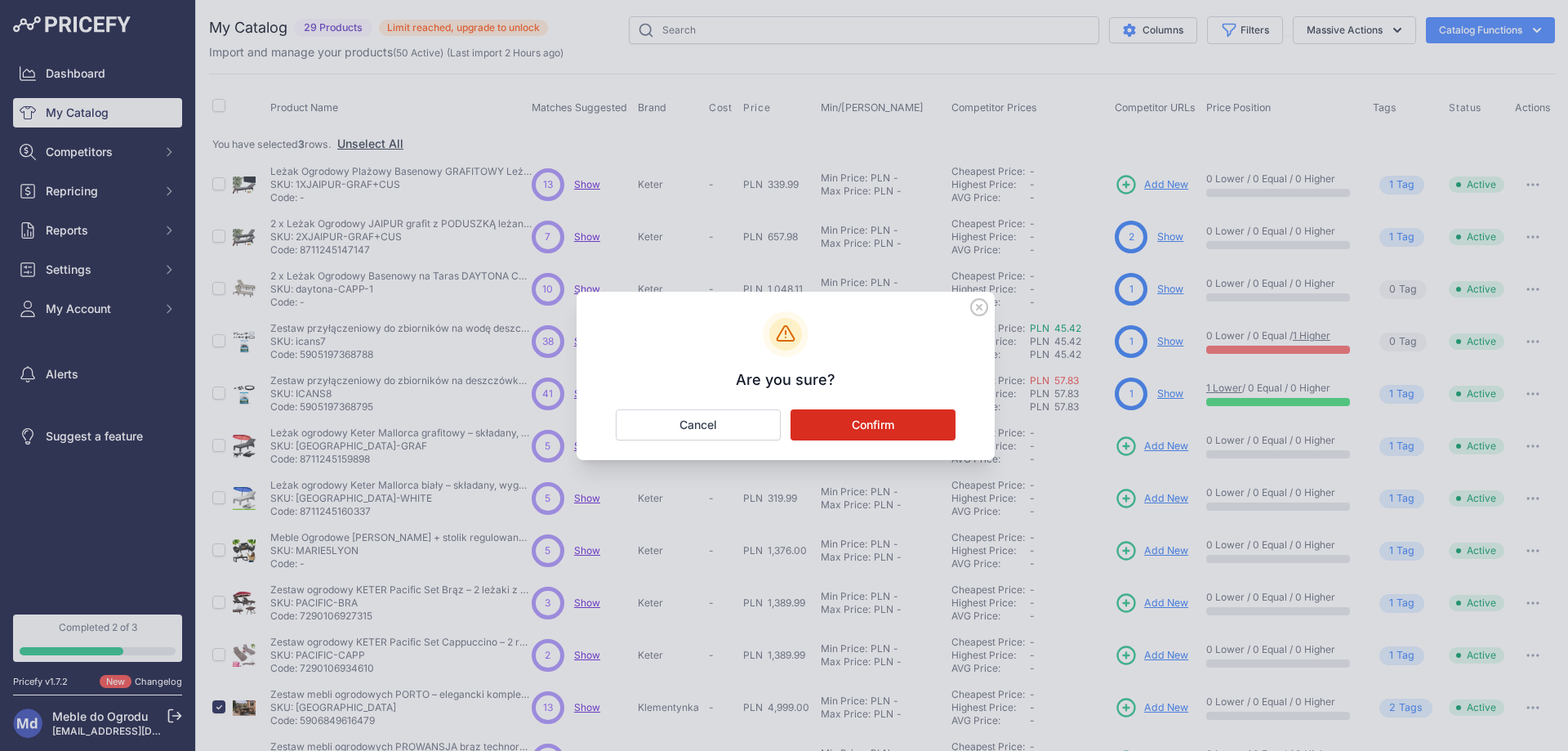
click at [851, 422] on button "Confirm" at bounding box center [872, 424] width 165 height 31
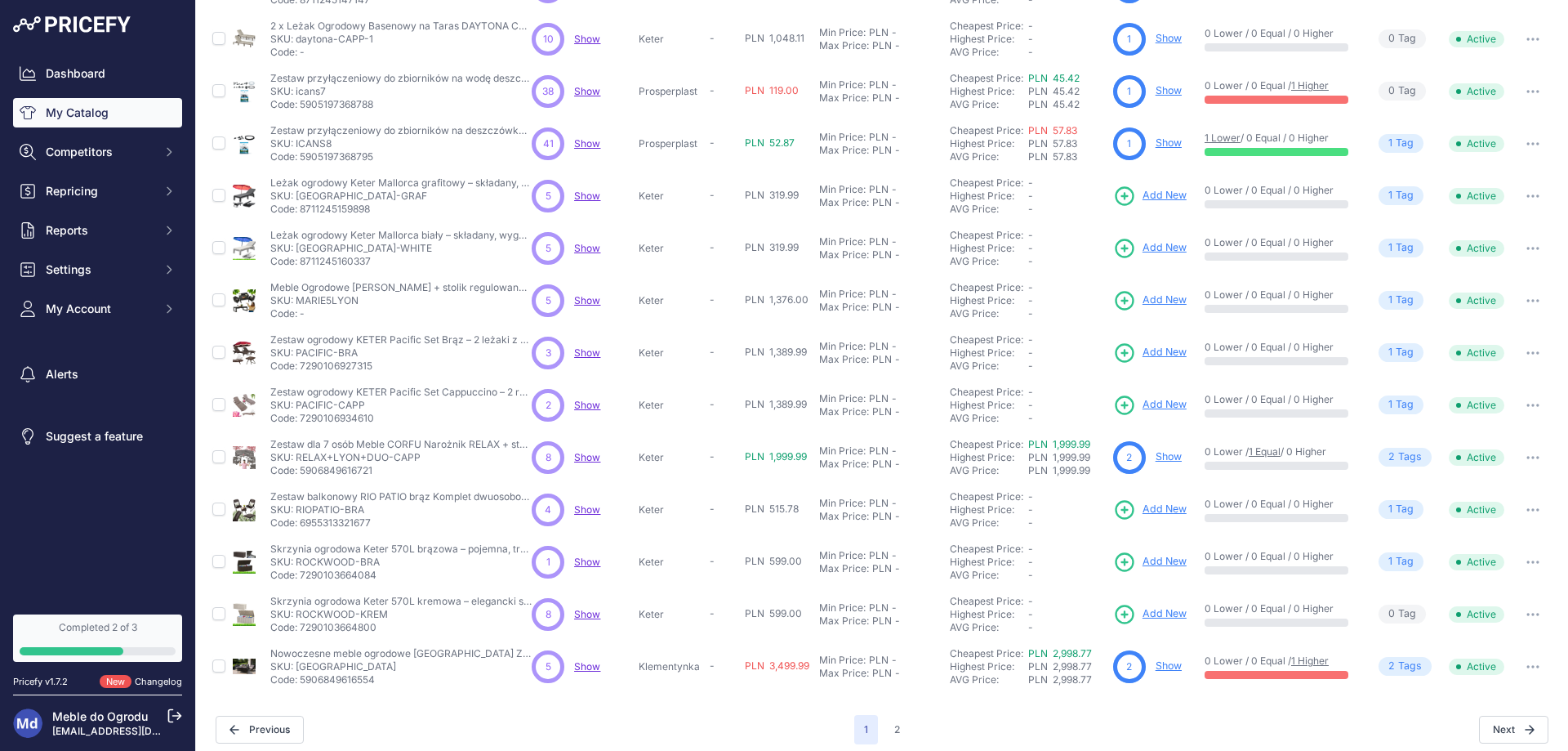
scroll to position [231, 0]
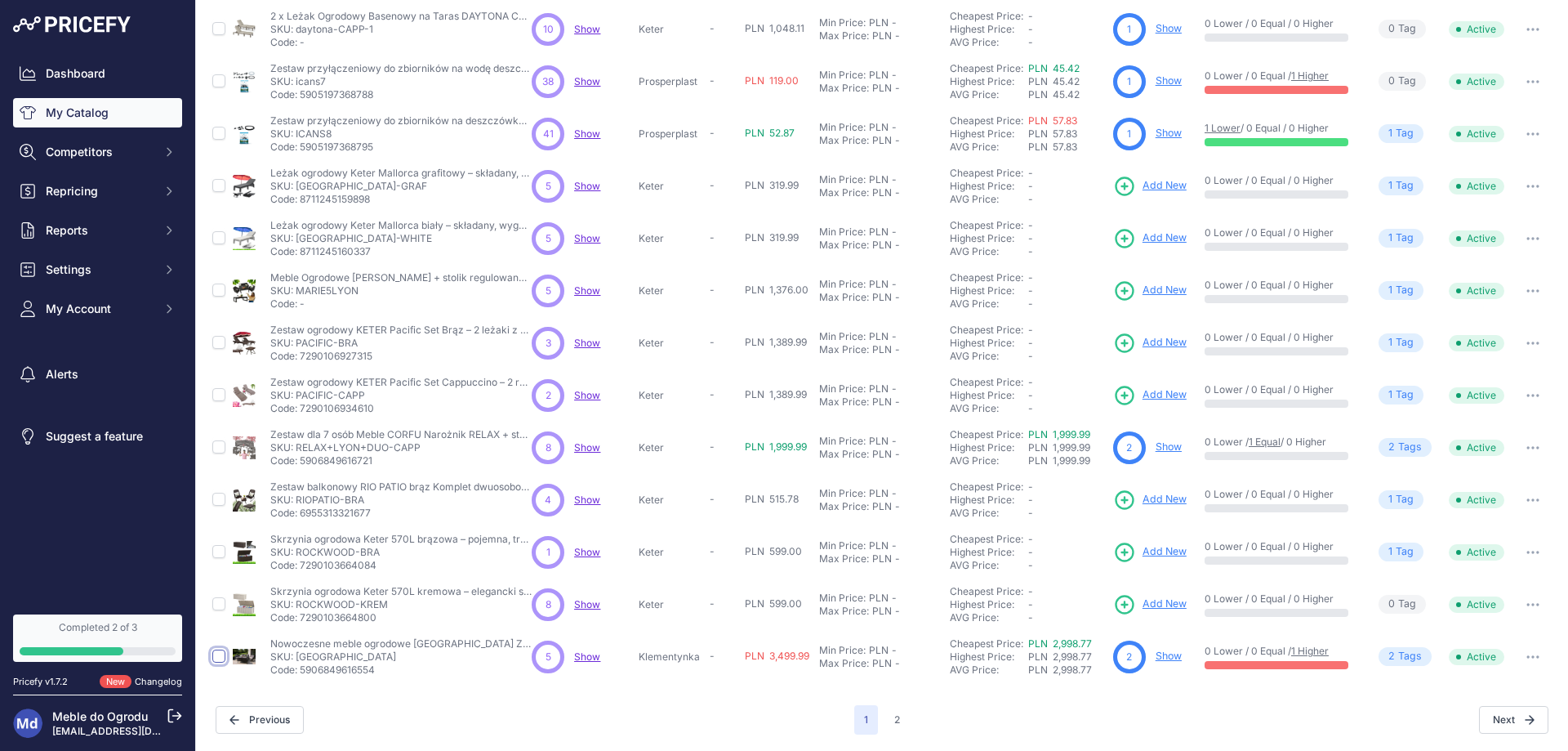
click at [214, 658] on input "checkbox" at bounding box center [219, 656] width 13 height 13
checkbox input "true"
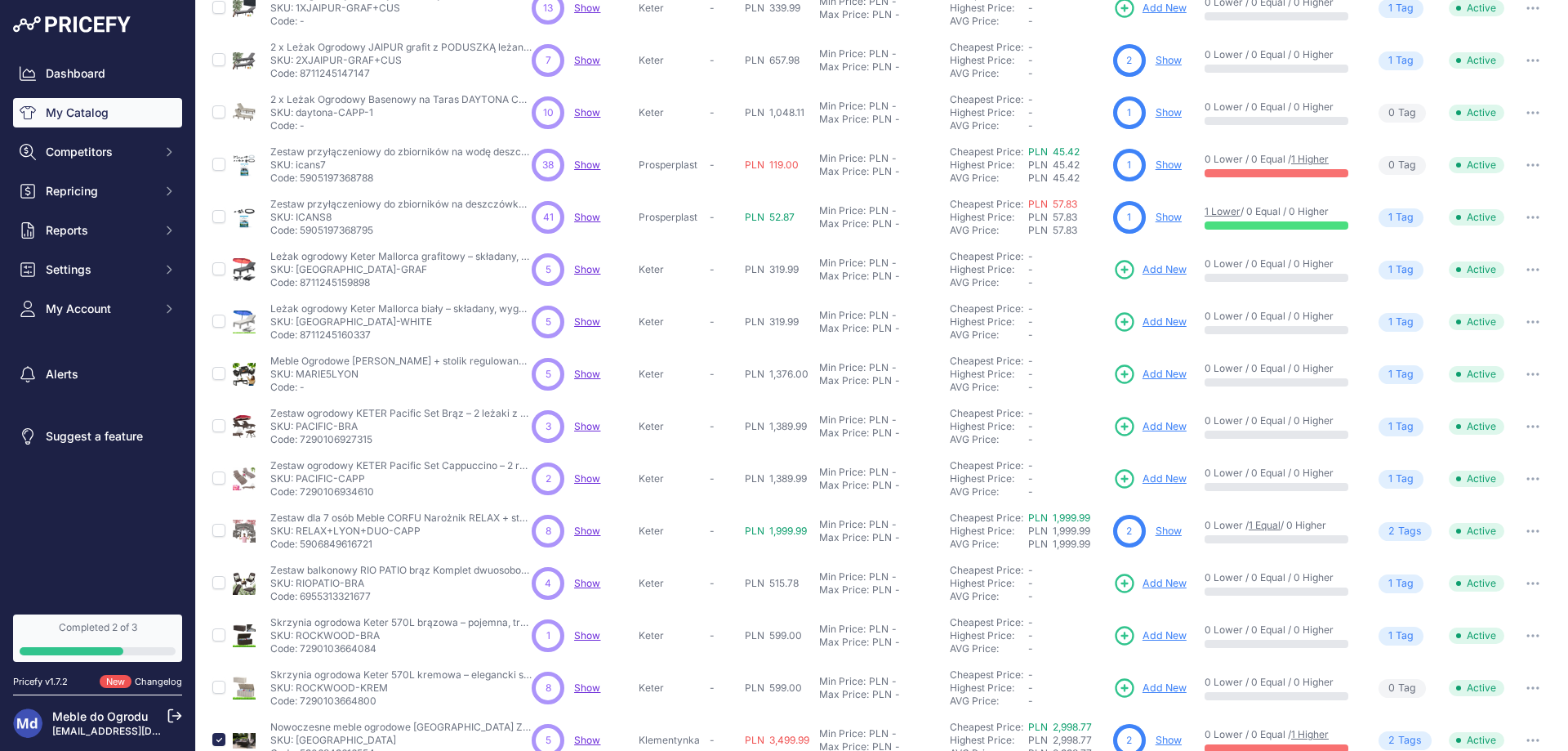
scroll to position [0, 0]
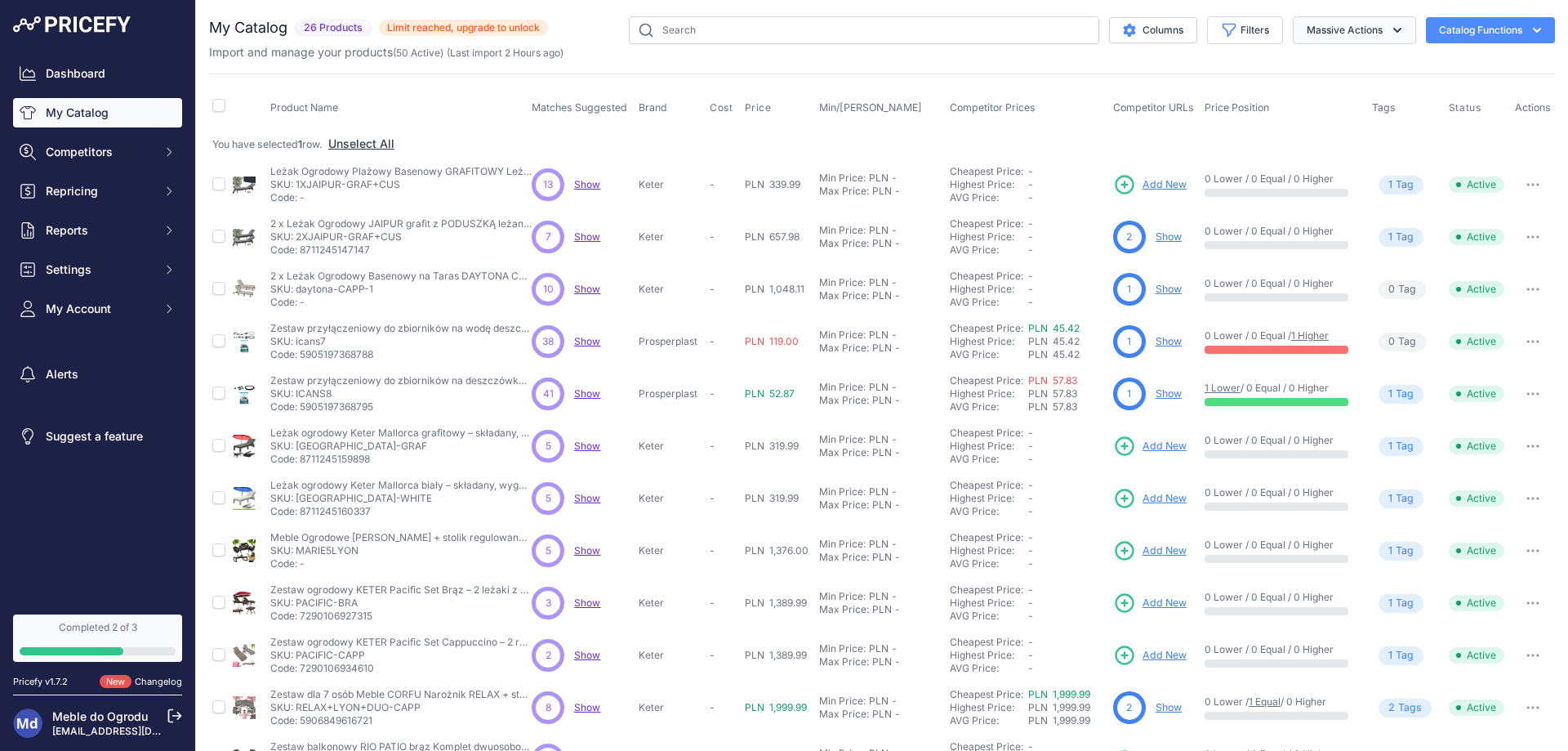
click at [1356, 30] on button "Massive Actions" at bounding box center [1354, 31] width 124 height 28
click at [1300, 127] on span "Delete" at bounding box center [1315, 127] width 34 height 14
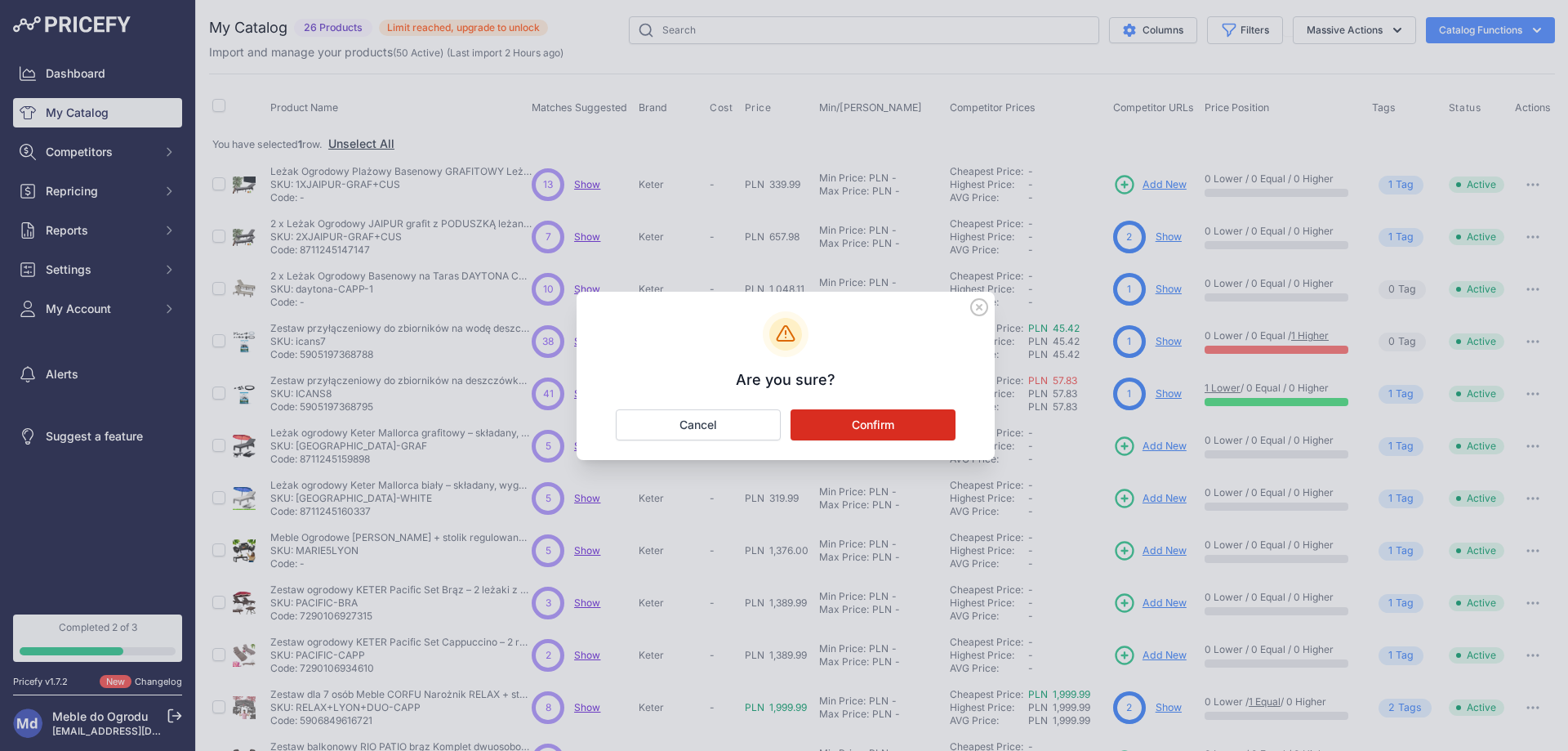
click at [871, 434] on button "Confirm" at bounding box center [872, 424] width 165 height 31
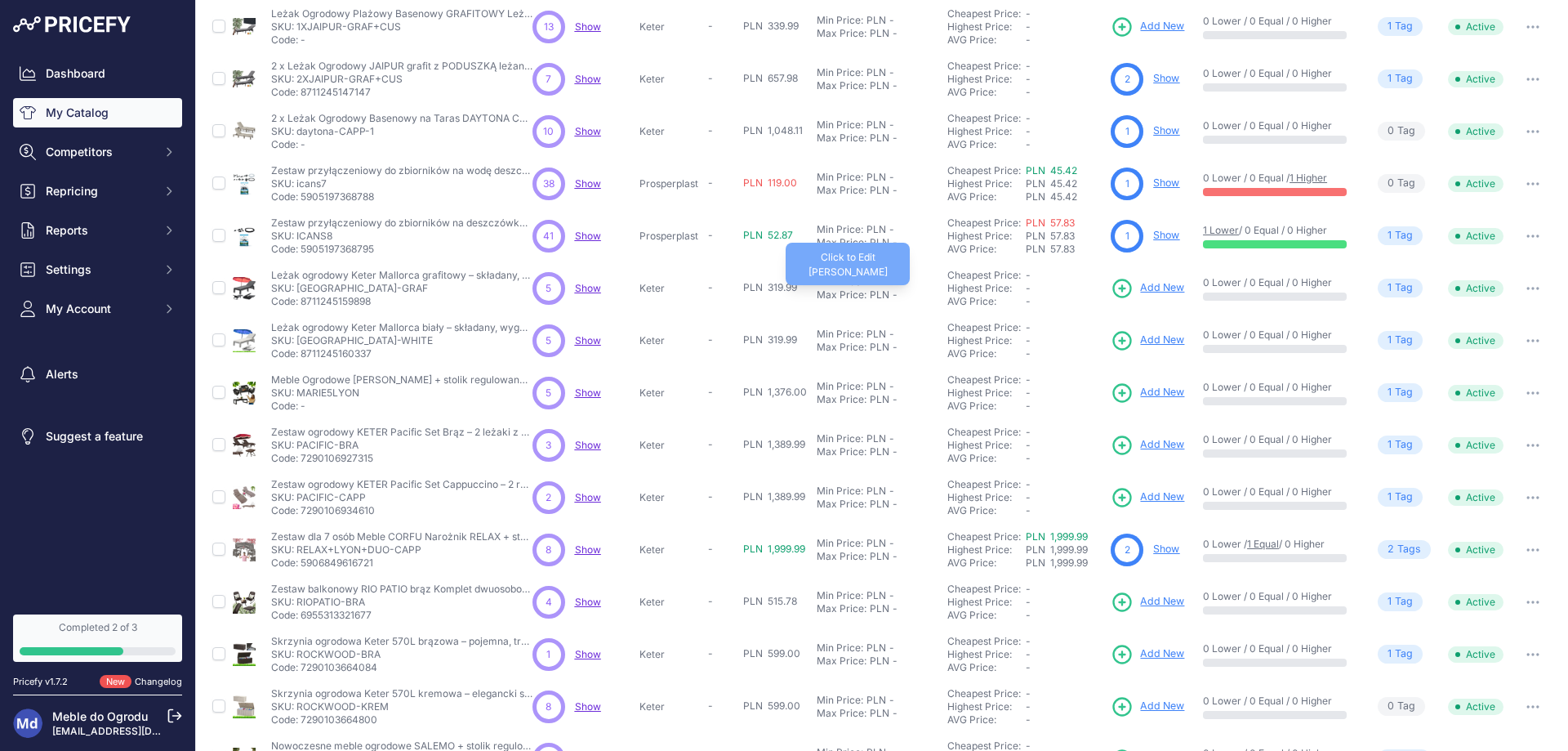
scroll to position [231, 0]
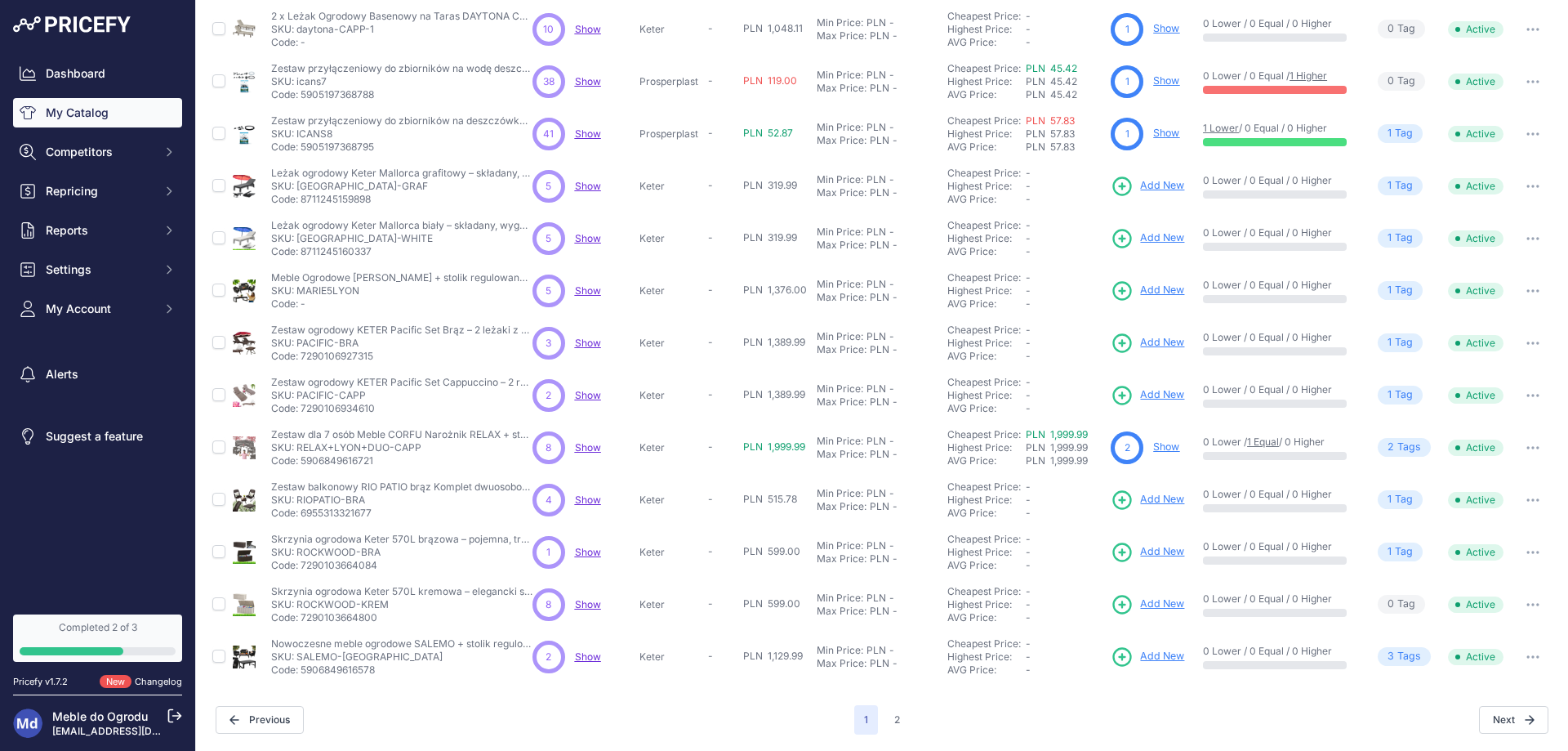
click at [1140, 656] on span "Add New" at bounding box center [1162, 656] width 44 height 16
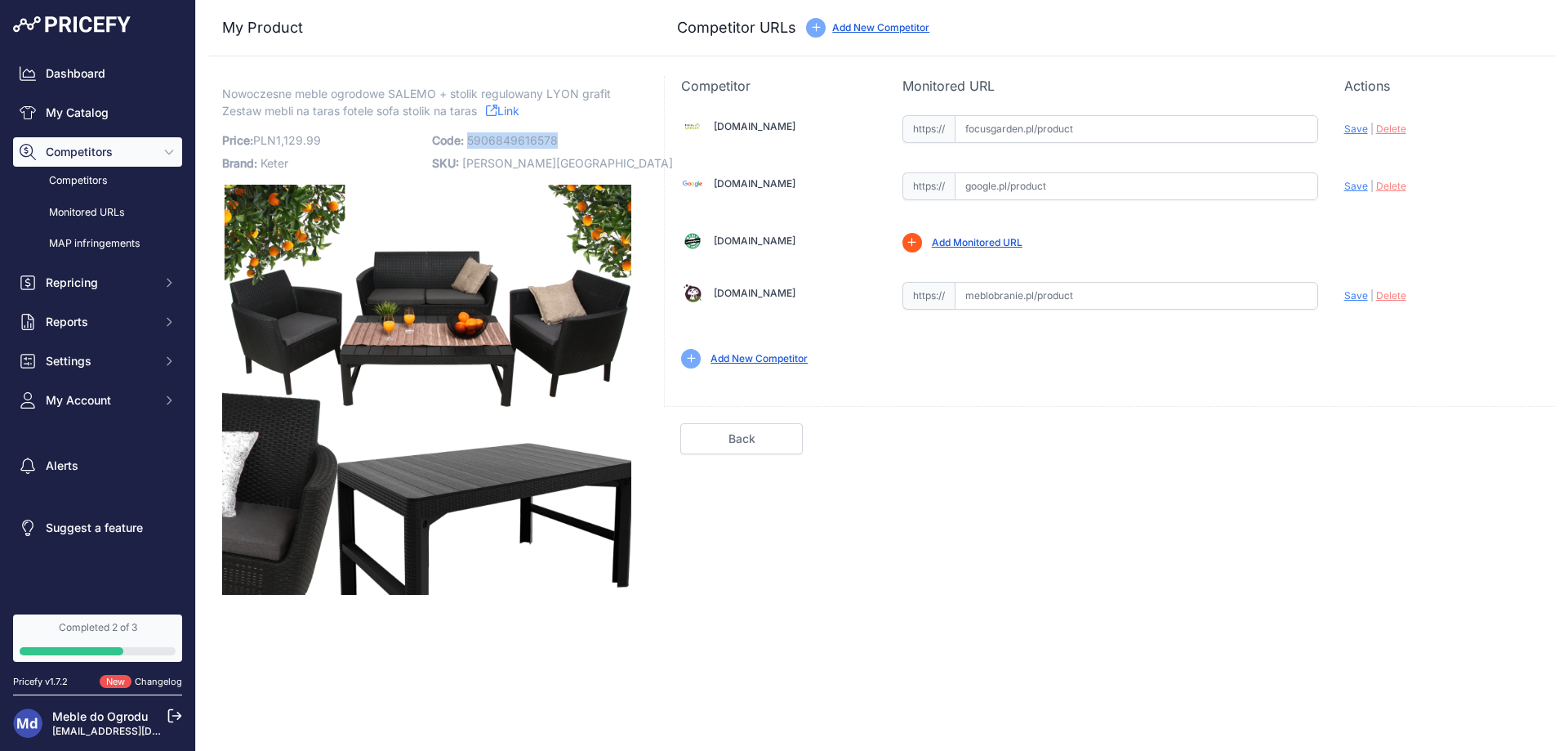
drag, startPoint x: 563, startPoint y: 141, endPoint x: 469, endPoint y: 141, distance: 94.0
click at [469, 141] on p "Code: 5906849616578" at bounding box center [532, 141] width 200 height 23
copy span "5906849616578"
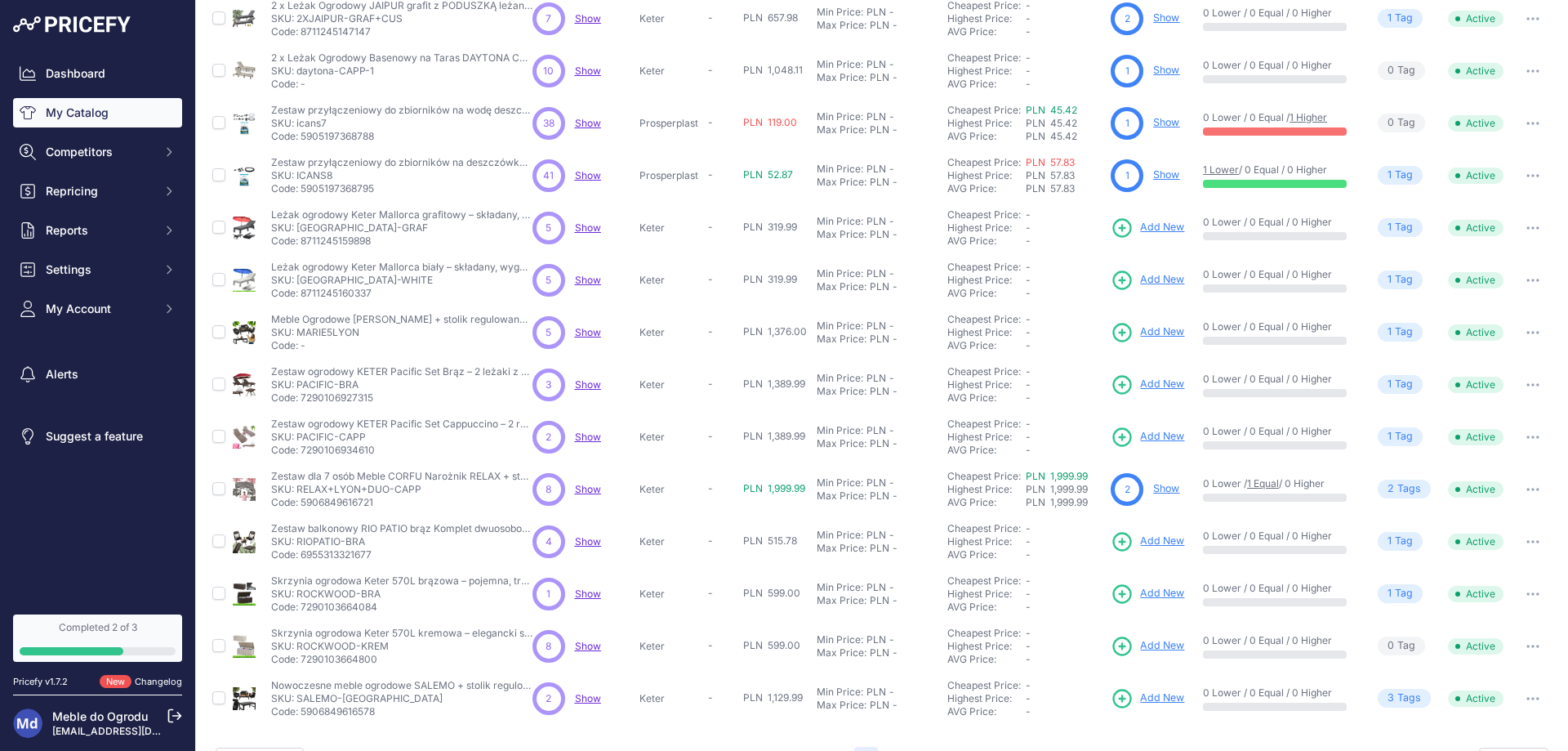
scroll to position [231, 0]
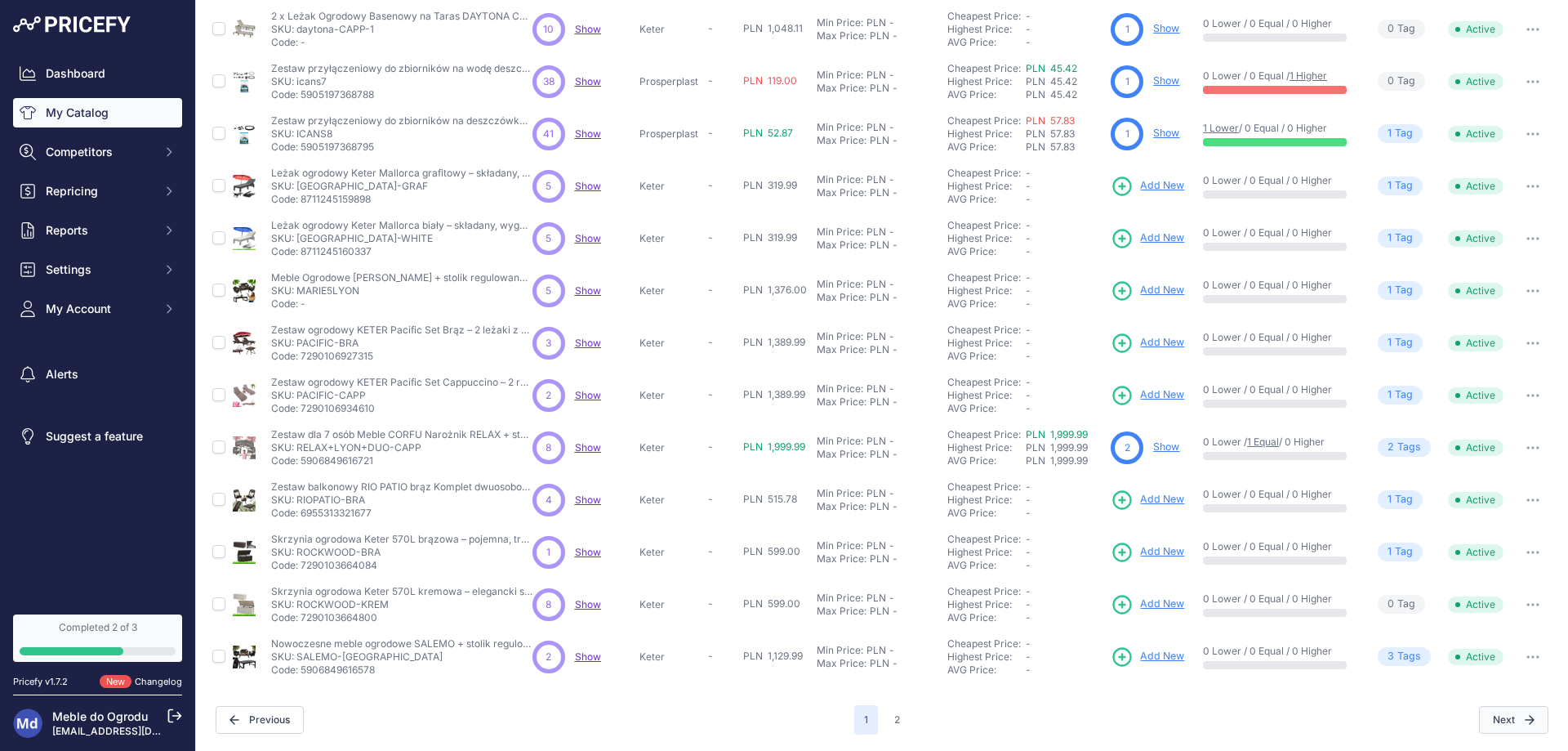
click at [1523, 715] on button "Next" at bounding box center [1514, 720] width 70 height 28
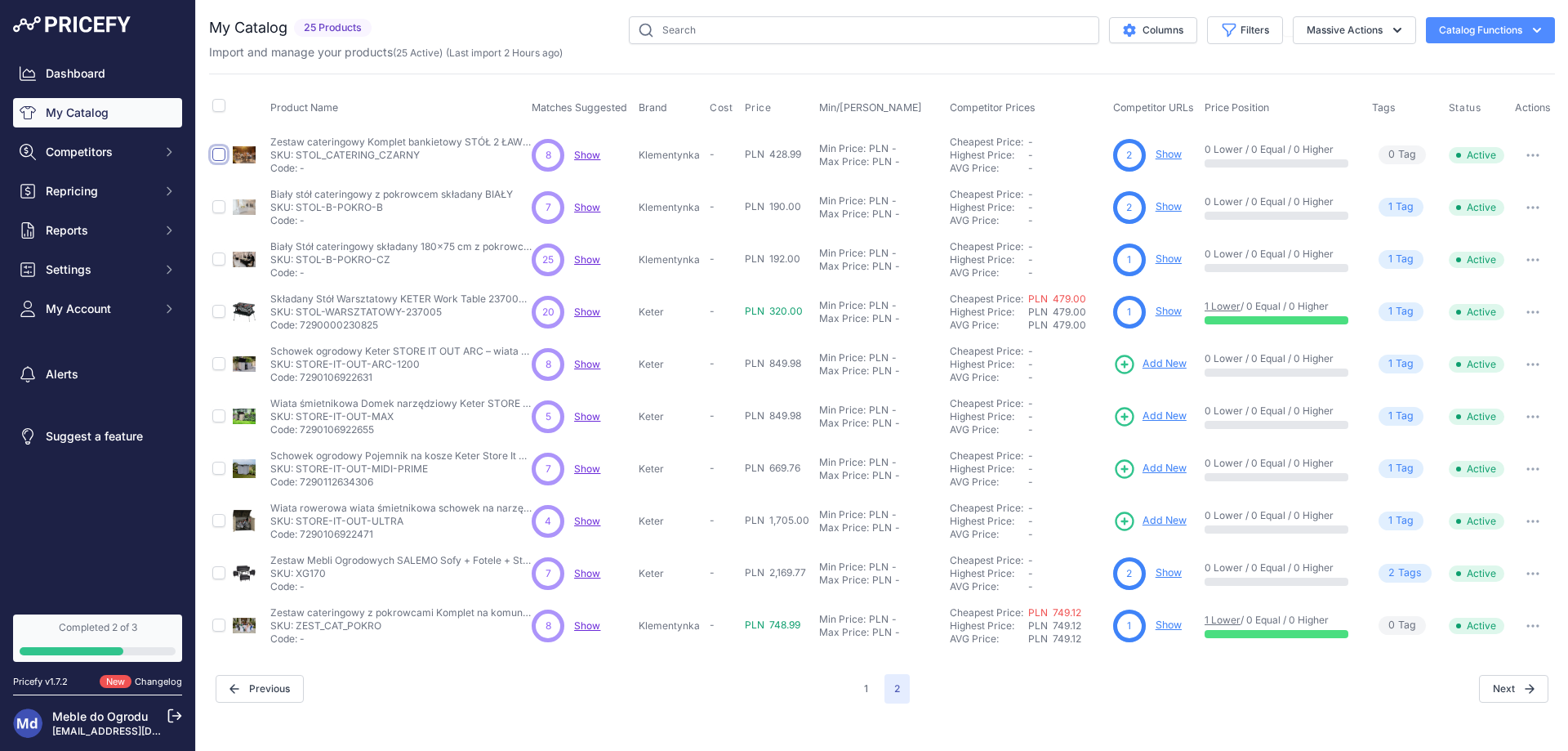
click at [219, 153] on input "checkbox" at bounding box center [219, 154] width 13 height 13
checkbox input "true"
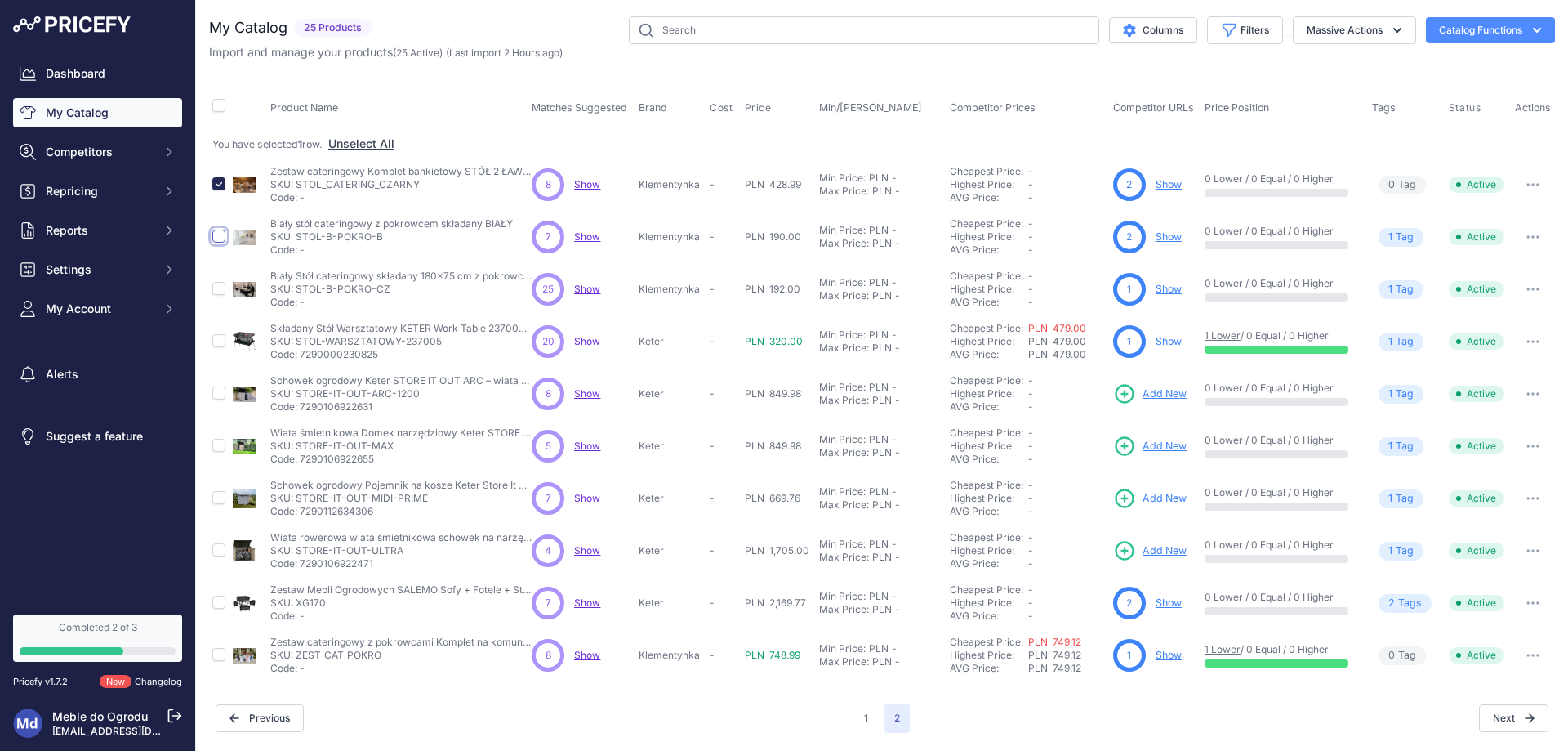
click at [217, 235] on input "checkbox" at bounding box center [219, 236] width 13 height 13
checkbox input "true"
click at [216, 288] on input "checkbox" at bounding box center [219, 288] width 13 height 13
checkbox input "true"
click at [220, 655] on input "checkbox" at bounding box center [219, 654] width 13 height 13
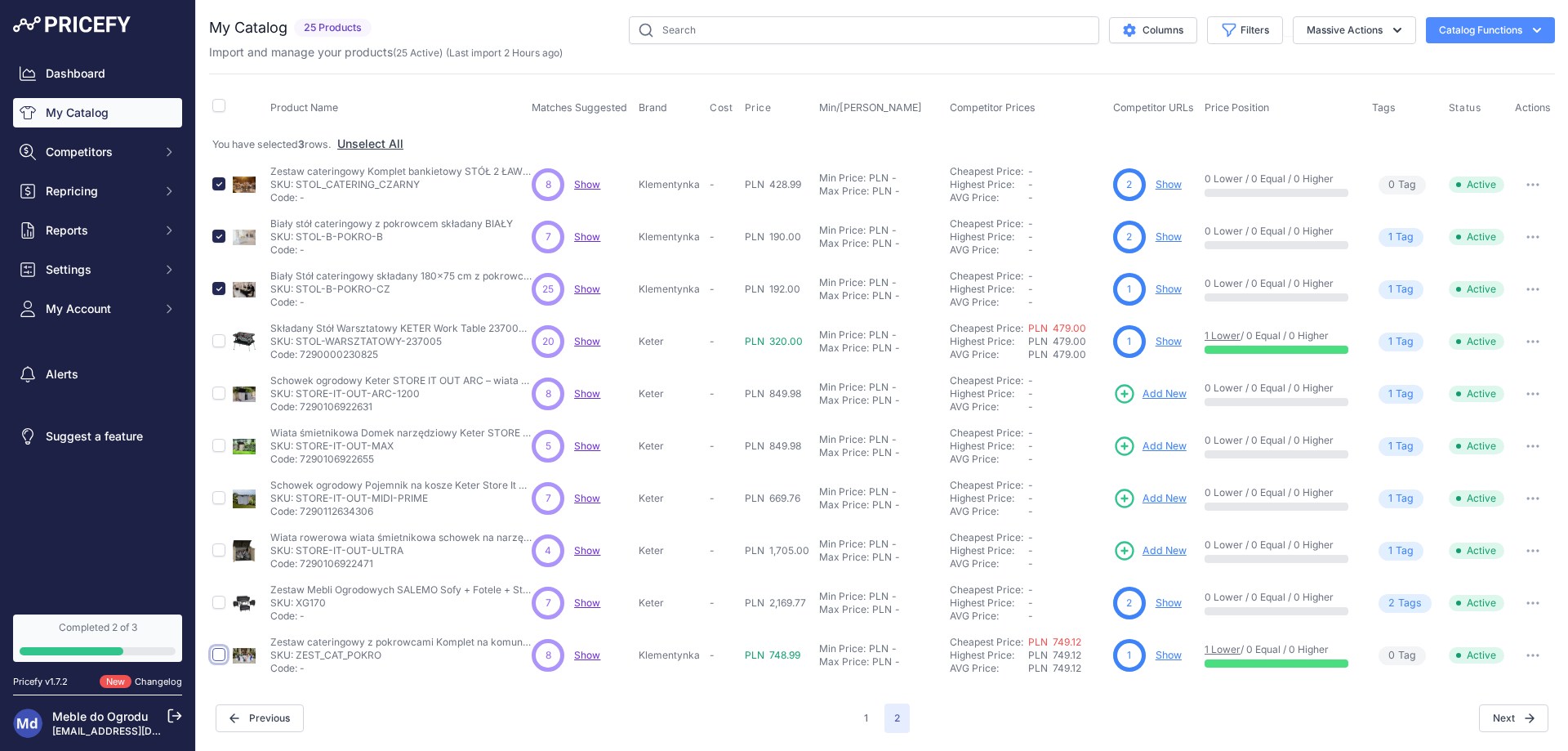
checkbox input "true"
click at [1358, 21] on button "Massive Actions" at bounding box center [1354, 31] width 124 height 28
click at [1316, 125] on span "Delete" at bounding box center [1315, 127] width 34 height 14
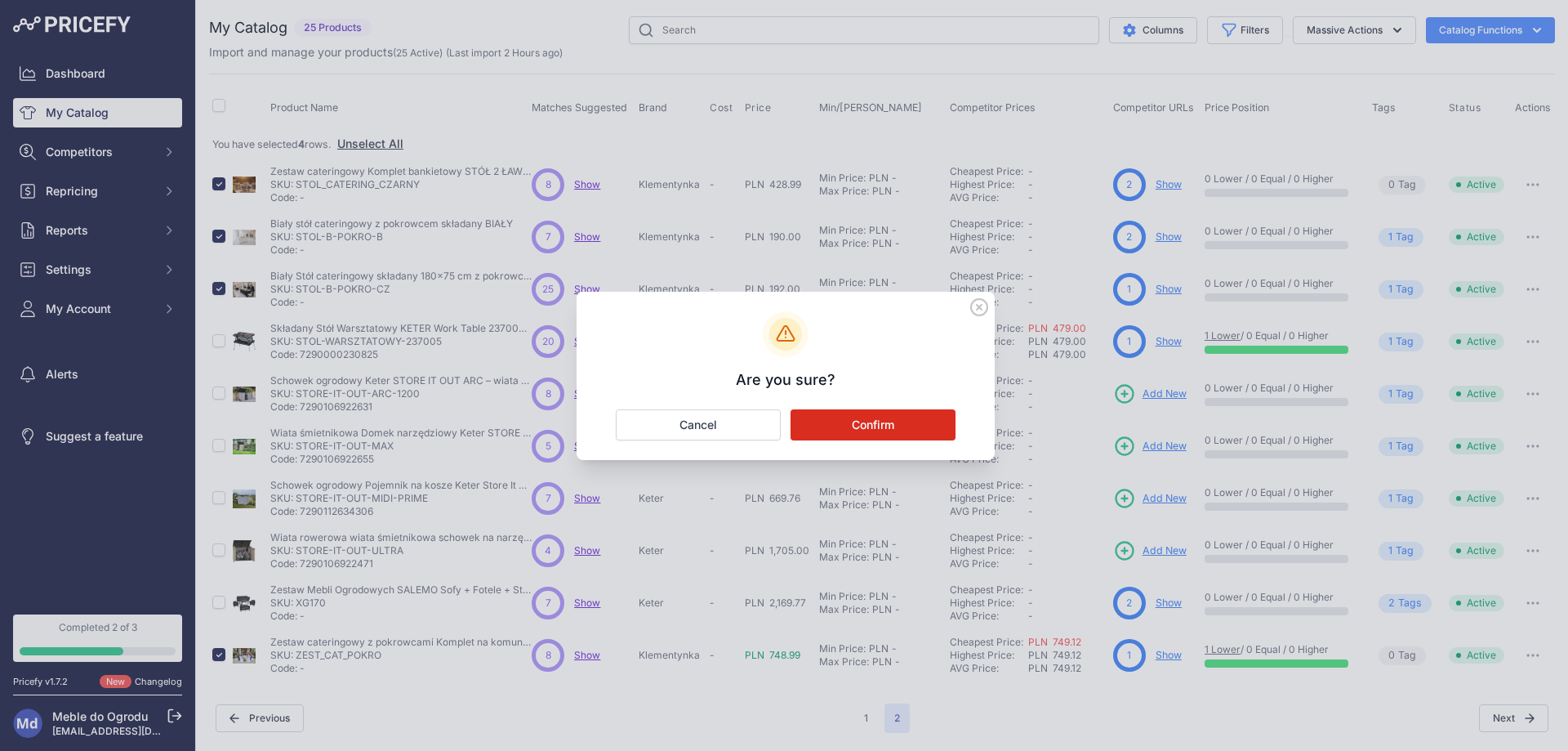
click at [856, 418] on button "Confirm" at bounding box center [872, 424] width 165 height 31
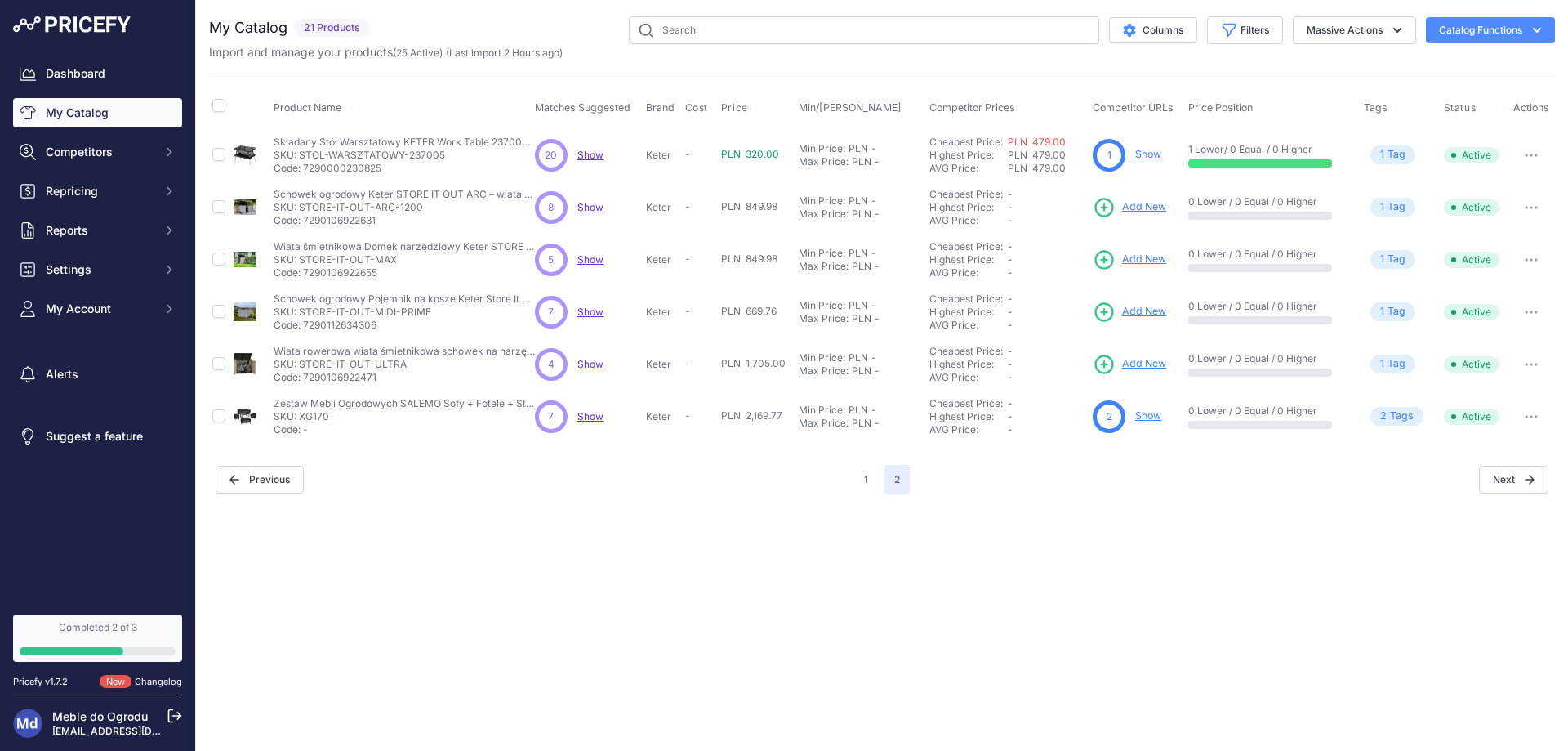
click at [1464, 31] on button "Catalog Functions" at bounding box center [1490, 30] width 129 height 26
click at [1461, 34] on button "Catalog Functions" at bounding box center [1490, 30] width 129 height 26
drag, startPoint x: 973, startPoint y: 579, endPoint x: 964, endPoint y: 575, distance: 9.8
click at [968, 576] on div "Close You are not connected to the internet." at bounding box center [883, 375] width 1373 height 751
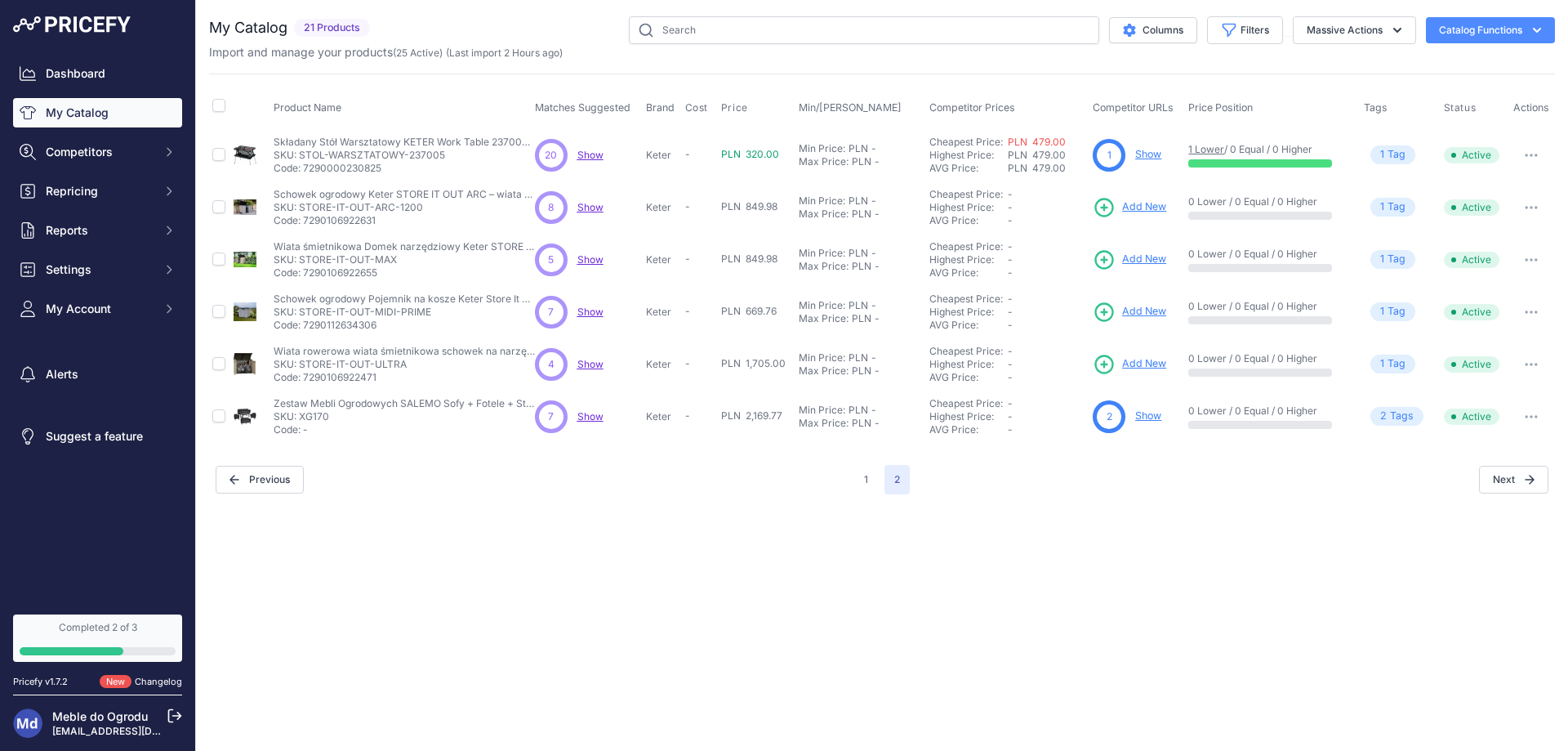
click at [1459, 28] on button "Catalog Functions" at bounding box center [1490, 30] width 129 height 26
click at [1341, 24] on button "Massive Actions" at bounding box center [1354, 31] width 124 height 28
click at [1240, 41] on button "Filters" at bounding box center [1245, 31] width 76 height 28
click at [1147, 527] on div "Close You are not connected to the internet." at bounding box center [883, 375] width 1373 height 751
click at [1460, 32] on button "Catalog Functions" at bounding box center [1490, 30] width 129 height 26
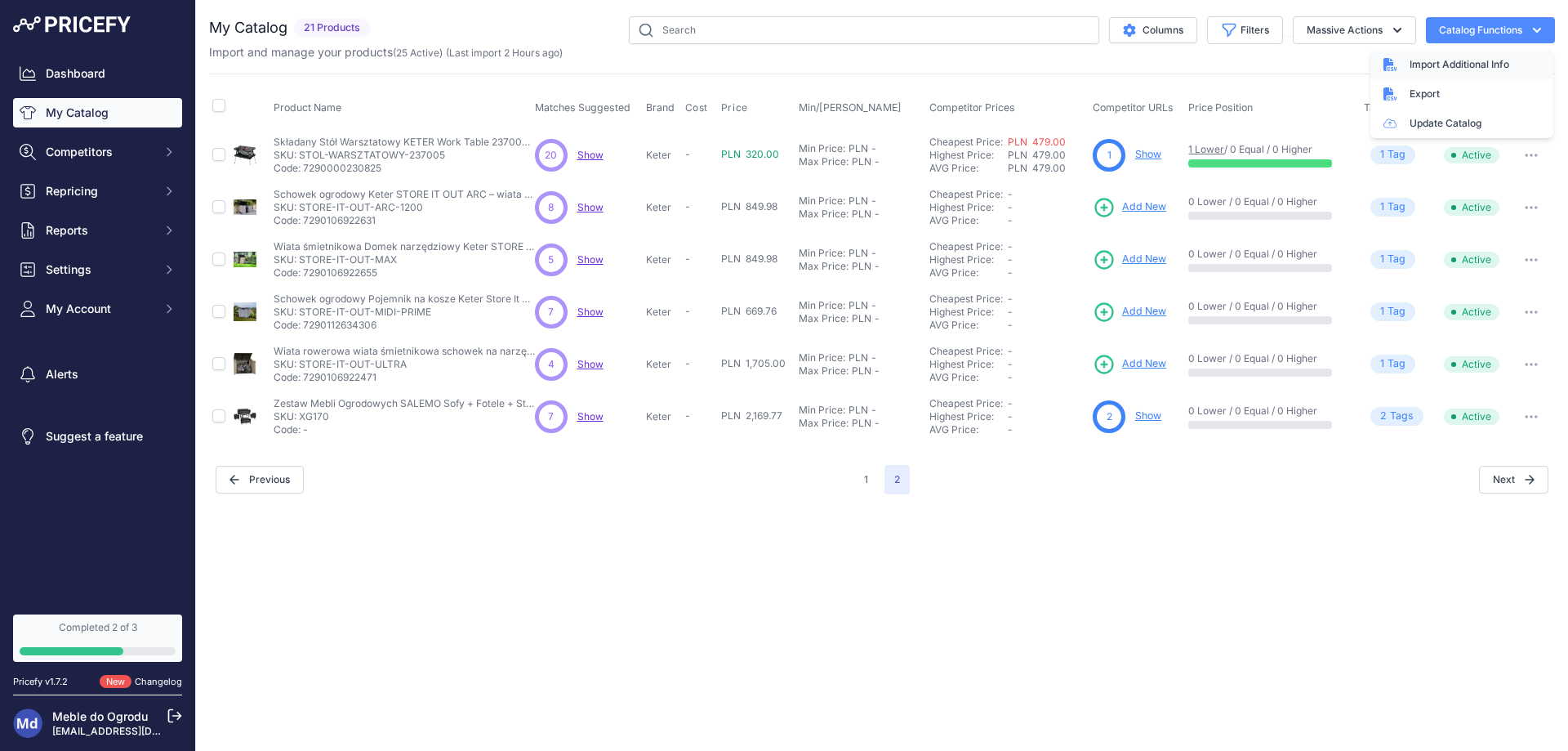
click at [1455, 61] on span "Import Additional Info" at bounding box center [1459, 64] width 100 height 13
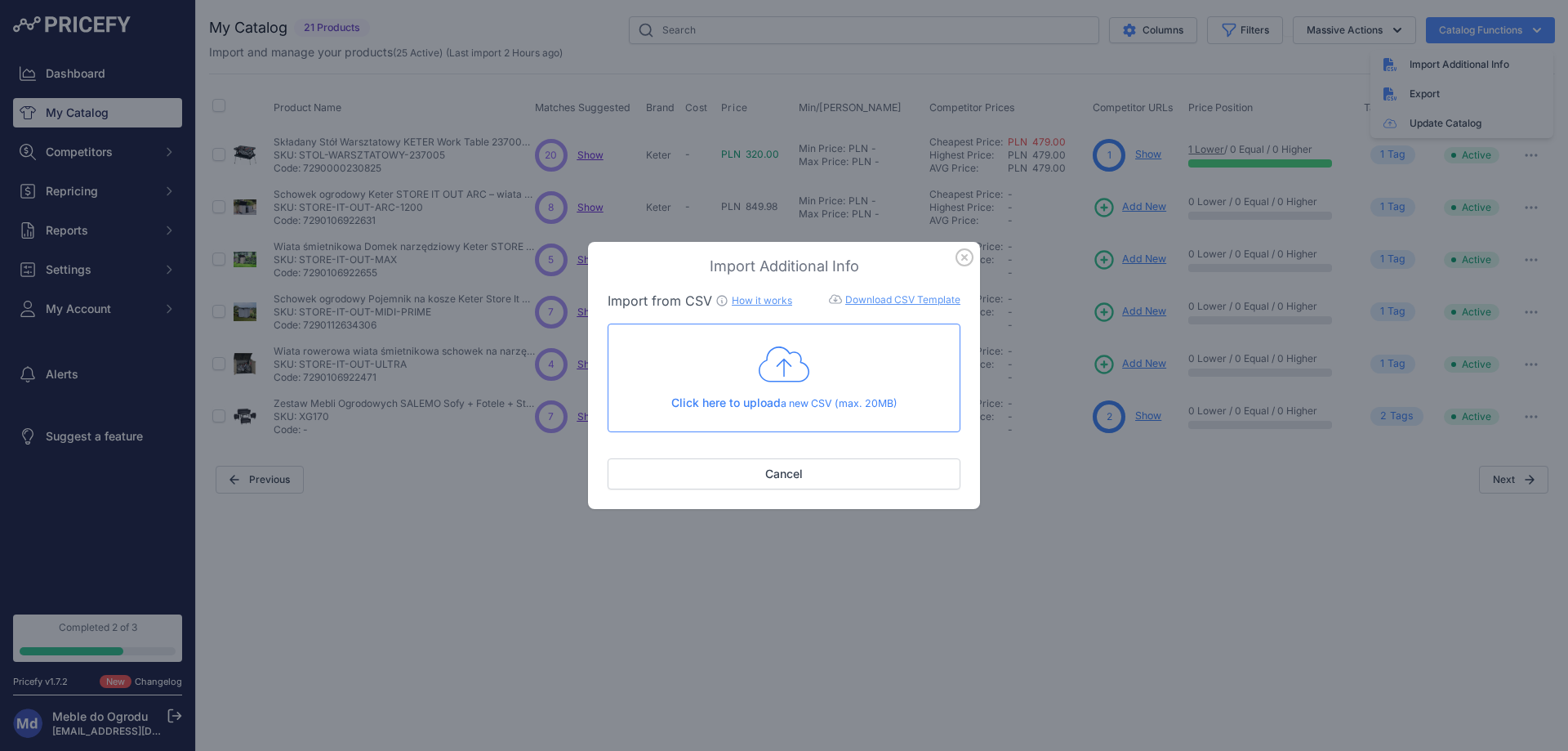
click at [961, 255] on icon "button" at bounding box center [964, 257] width 18 height 18
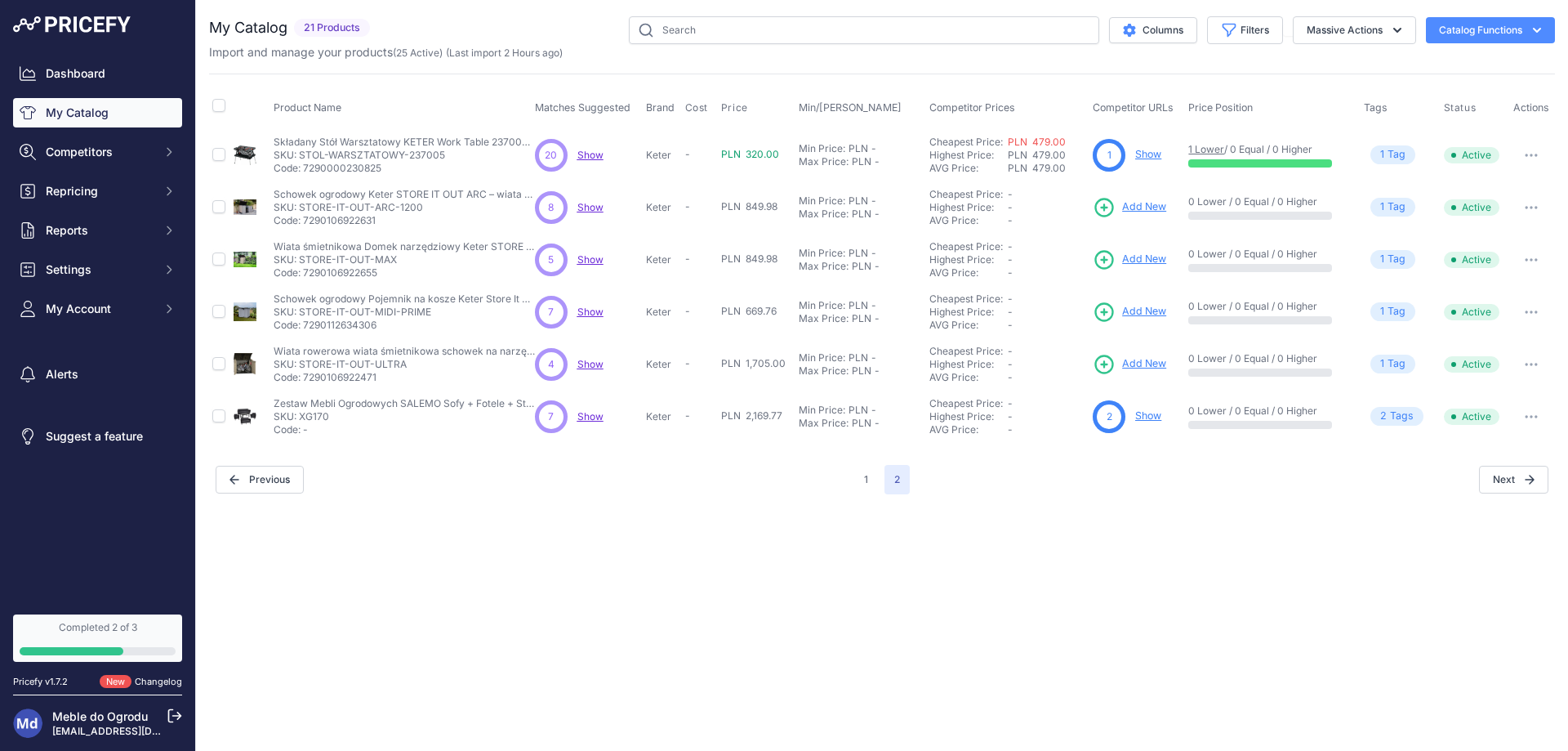
click at [1473, 31] on button "Catalog Functions" at bounding box center [1490, 30] width 129 height 26
click at [1190, 666] on div "Close You are not connected to the internet." at bounding box center [883, 375] width 1373 height 751
